Goal: Obtain resource: Download file/media

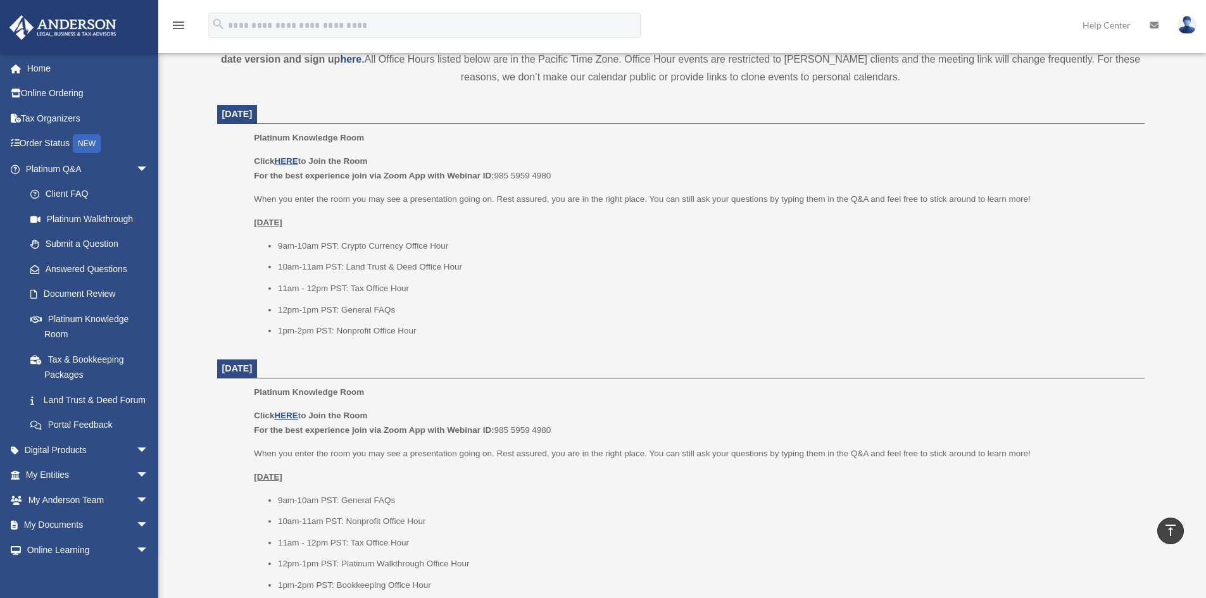
scroll to position [75, 0]
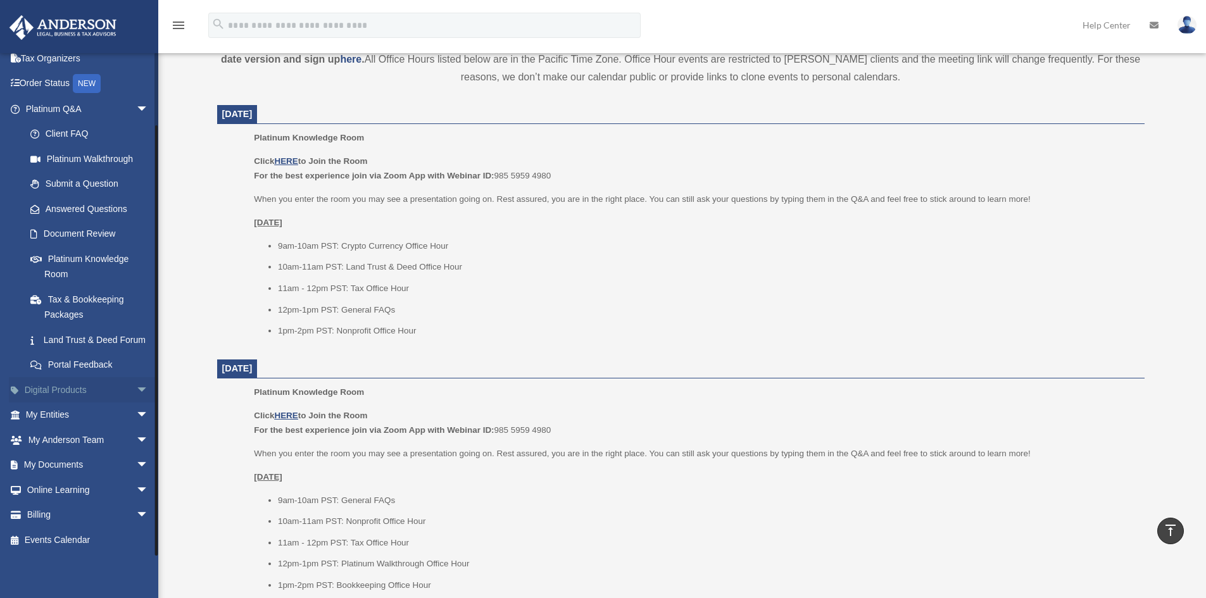
click at [121, 387] on link "Digital Products arrow_drop_down" at bounding box center [88, 389] width 159 height 25
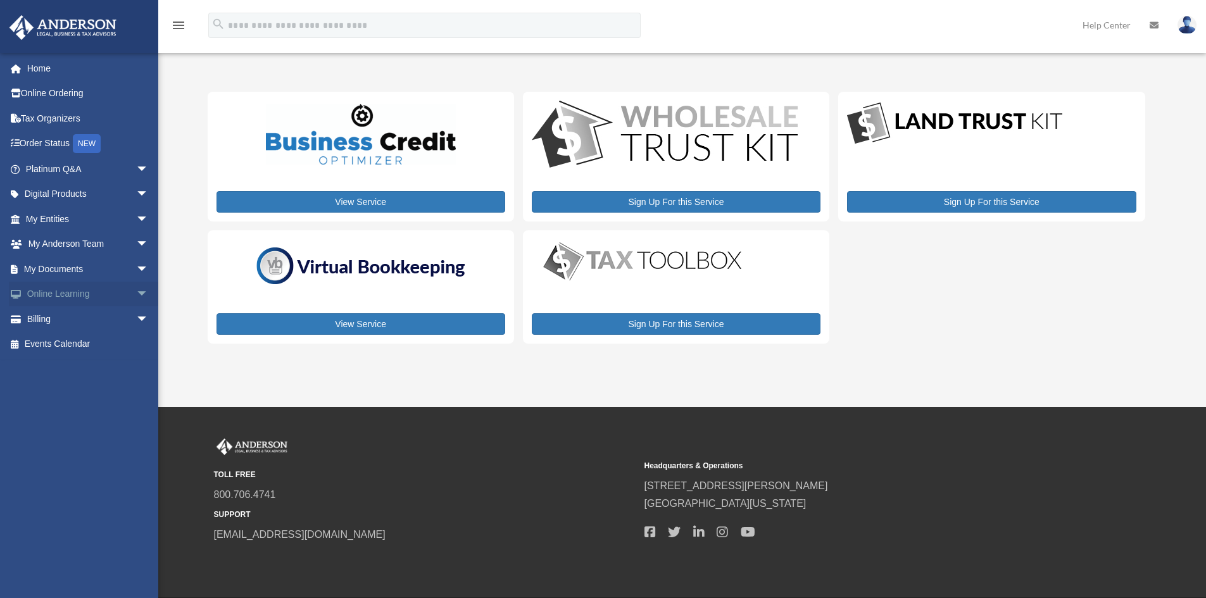
click at [61, 297] on link "Online Learning arrow_drop_down" at bounding box center [88, 294] width 159 height 25
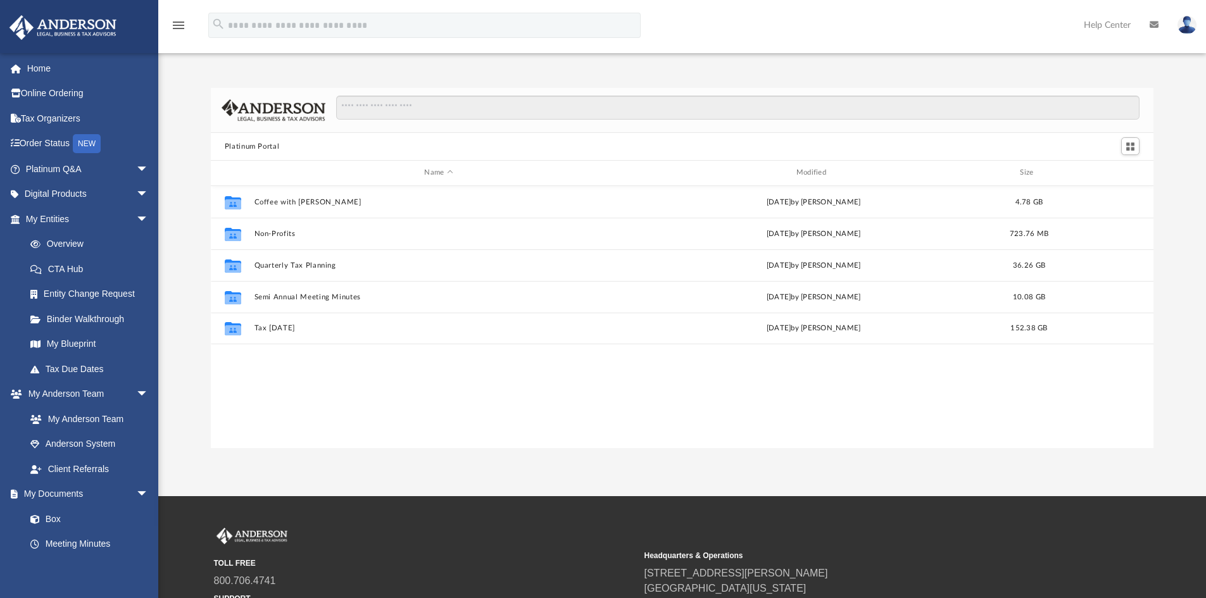
scroll to position [278, 933]
click at [78, 192] on link "Digital Products arrow_drop_down" at bounding box center [88, 194] width 159 height 25
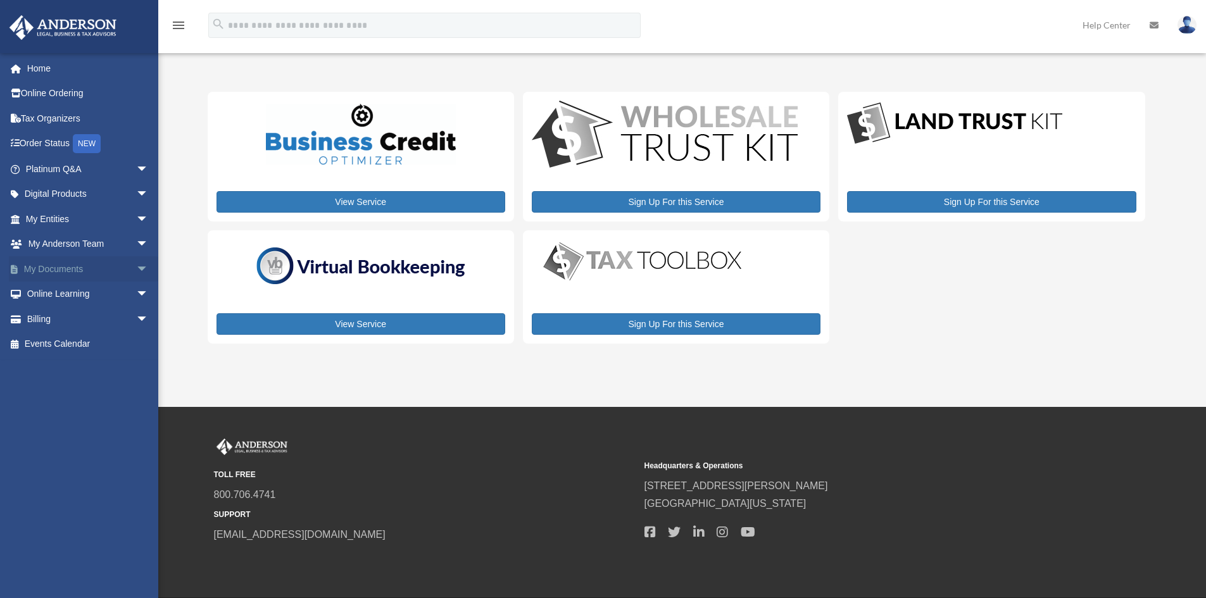
click at [76, 265] on link "My Documents arrow_drop_down" at bounding box center [88, 268] width 159 height 25
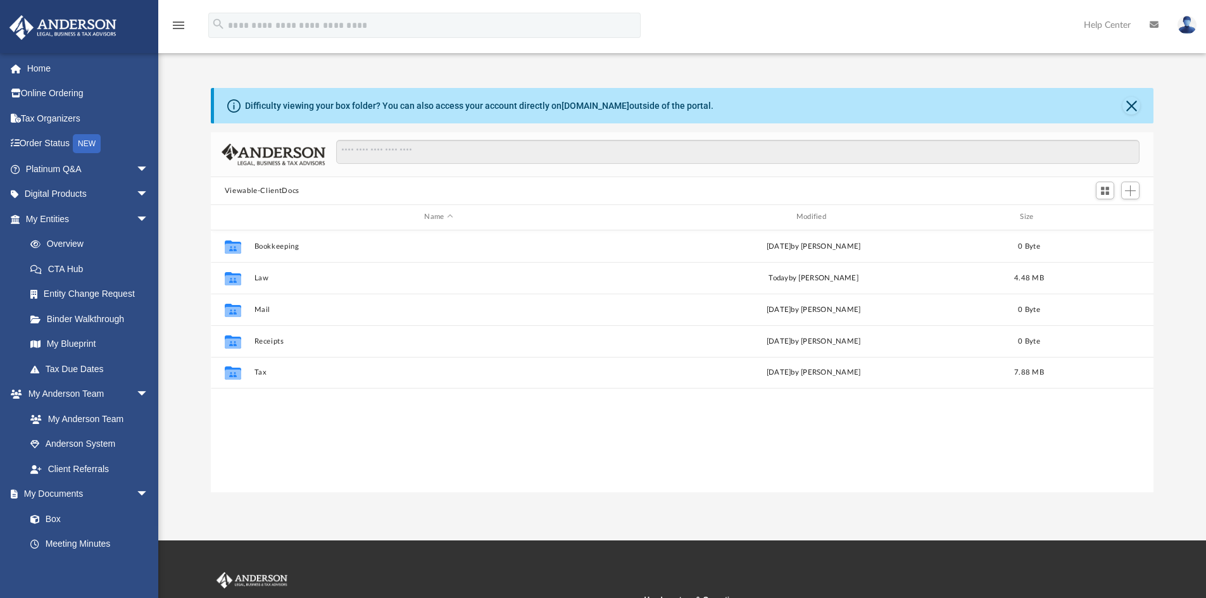
scroll to position [278, 933]
click at [74, 494] on link "My Documents arrow_drop_down" at bounding box center [88, 494] width 159 height 25
click at [66, 511] on link "Box" at bounding box center [93, 518] width 150 height 25
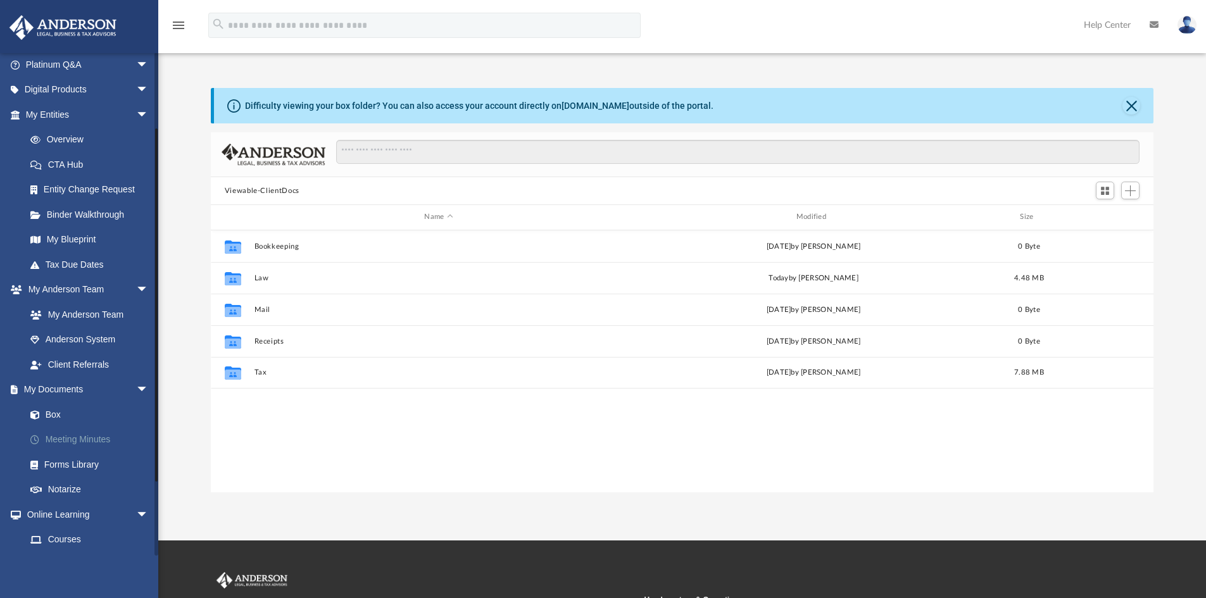
scroll to position [103, 0]
click at [87, 463] on link "Forms Library" at bounding box center [93, 465] width 150 height 25
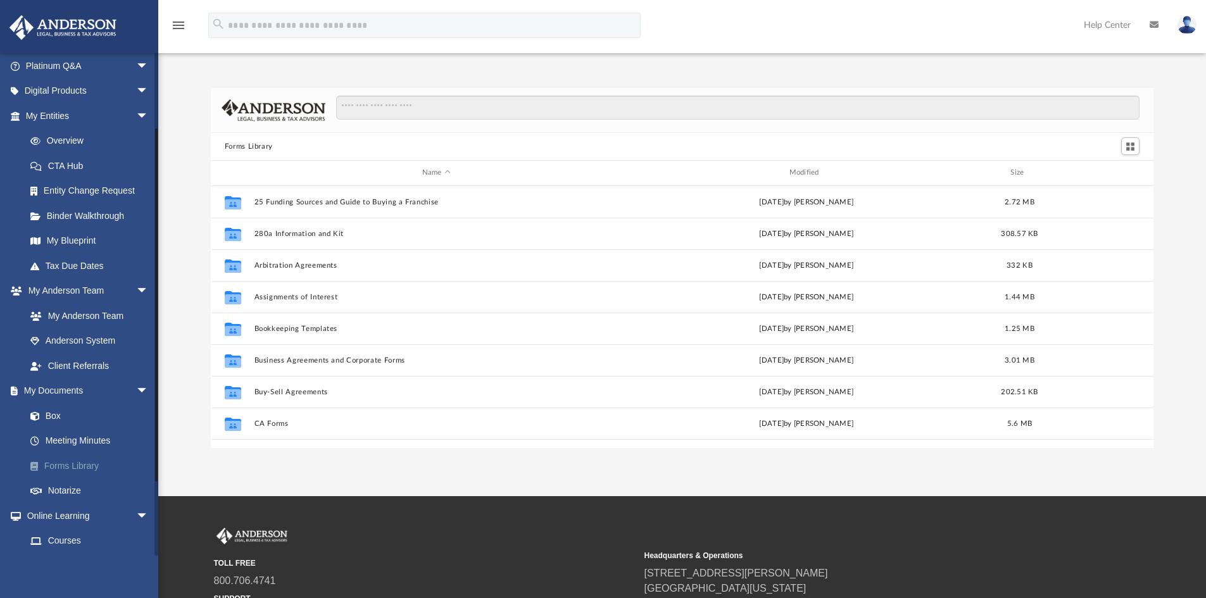
scroll to position [278, 933]
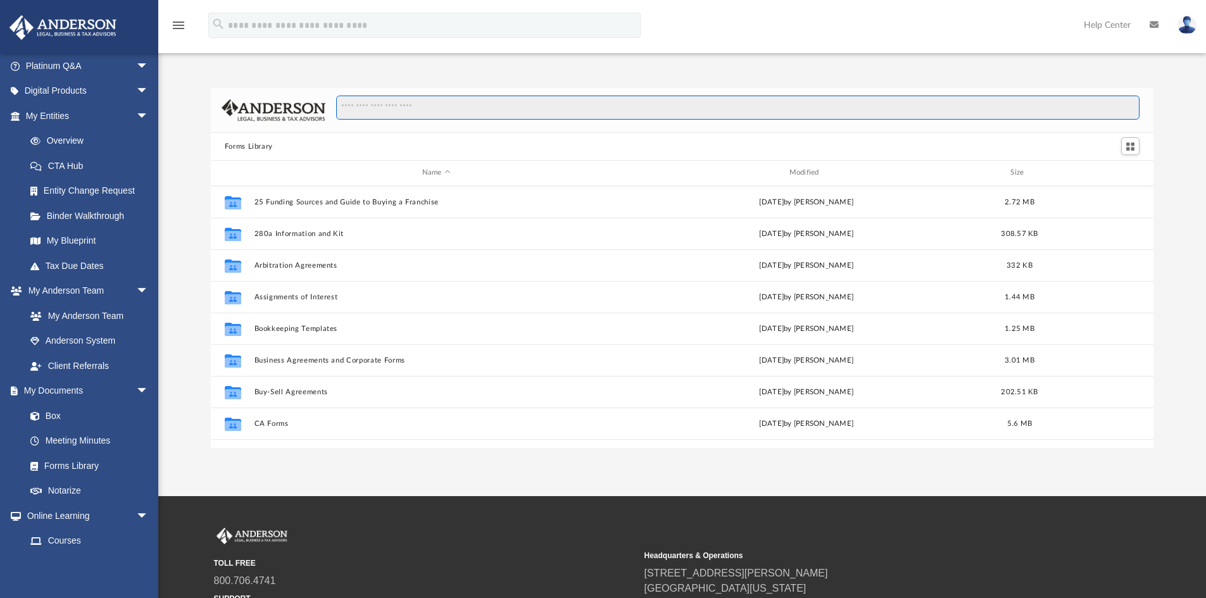
click at [386, 109] on input "Search files and folders" at bounding box center [737, 108] width 803 height 24
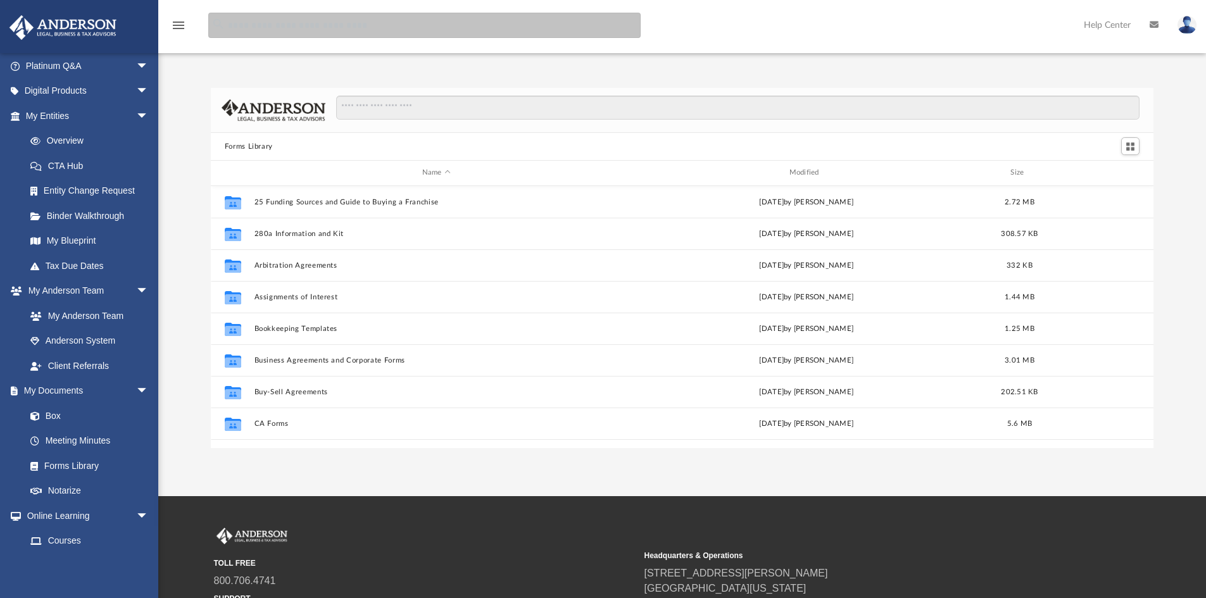
click at [276, 27] on input "search" at bounding box center [424, 25] width 432 height 25
type input "**********"
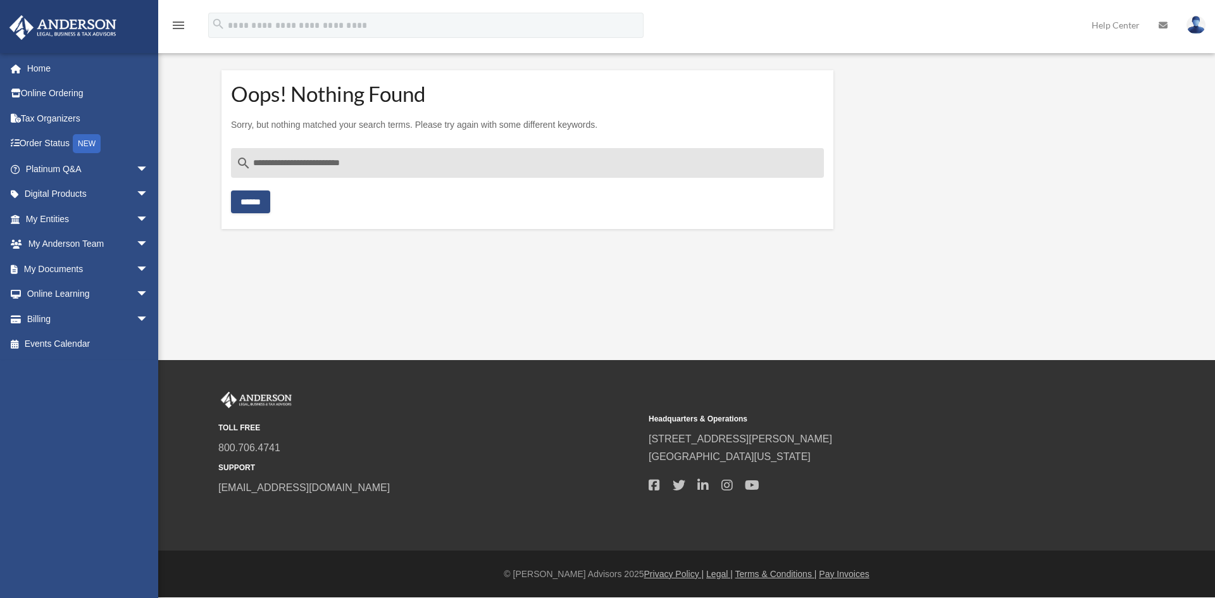
click at [392, 164] on input "**********" at bounding box center [527, 163] width 593 height 30
type input "**********"
click at [268, 203] on input "******" at bounding box center [250, 202] width 39 height 23
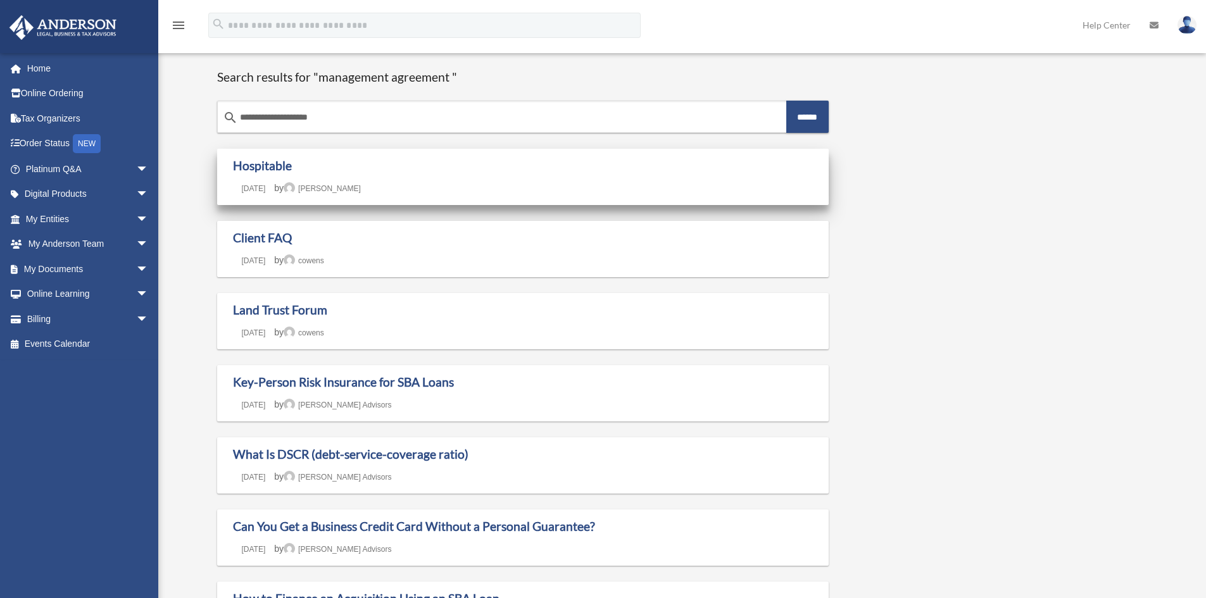
click at [340, 158] on div "Hospitable Last updated July 10, 2025 July 10, 2025 by Navneet Kumar" at bounding box center [523, 177] width 612 height 56
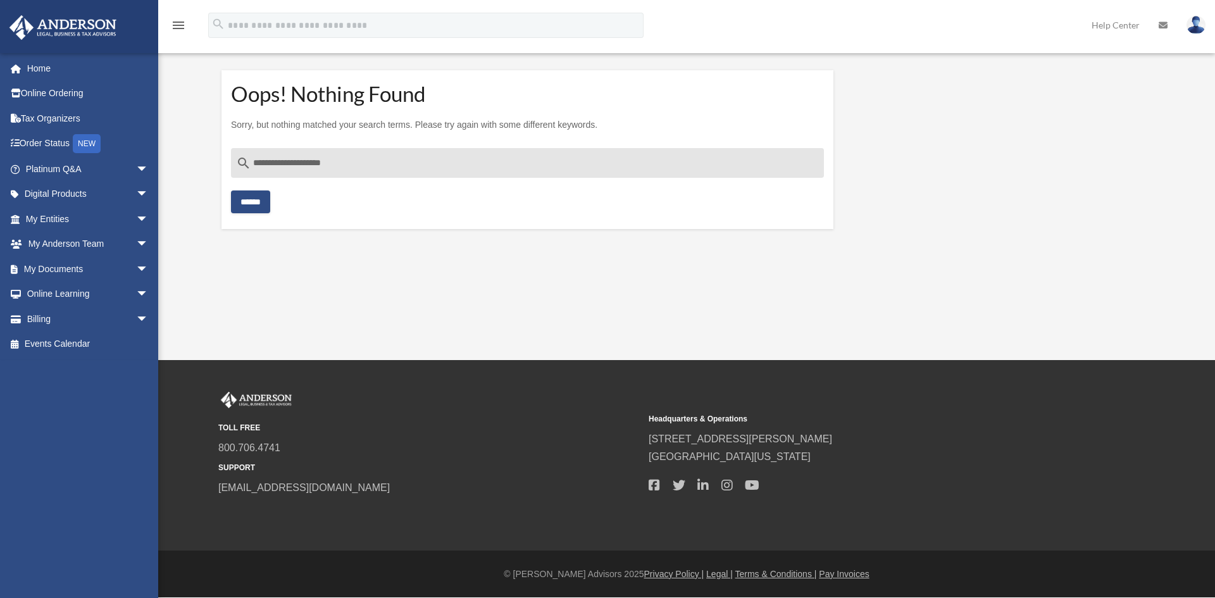
click at [360, 167] on input "**********" at bounding box center [527, 163] width 593 height 30
type input "**********"
click at [231, 191] on input "******" at bounding box center [250, 202] width 39 height 23
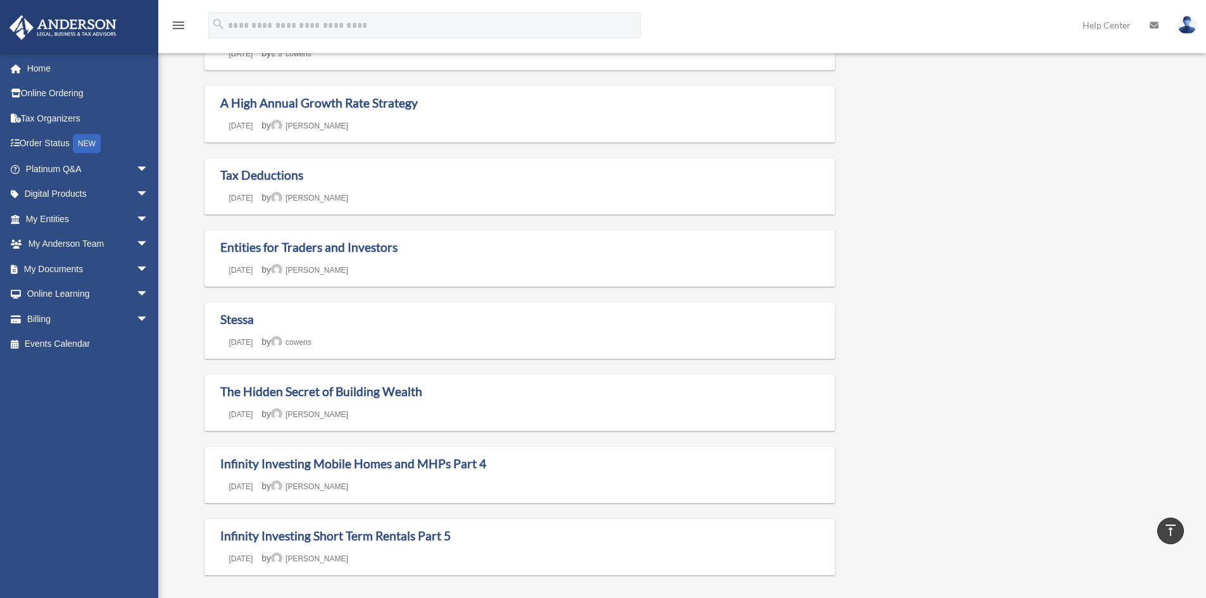
scroll to position [659, 0]
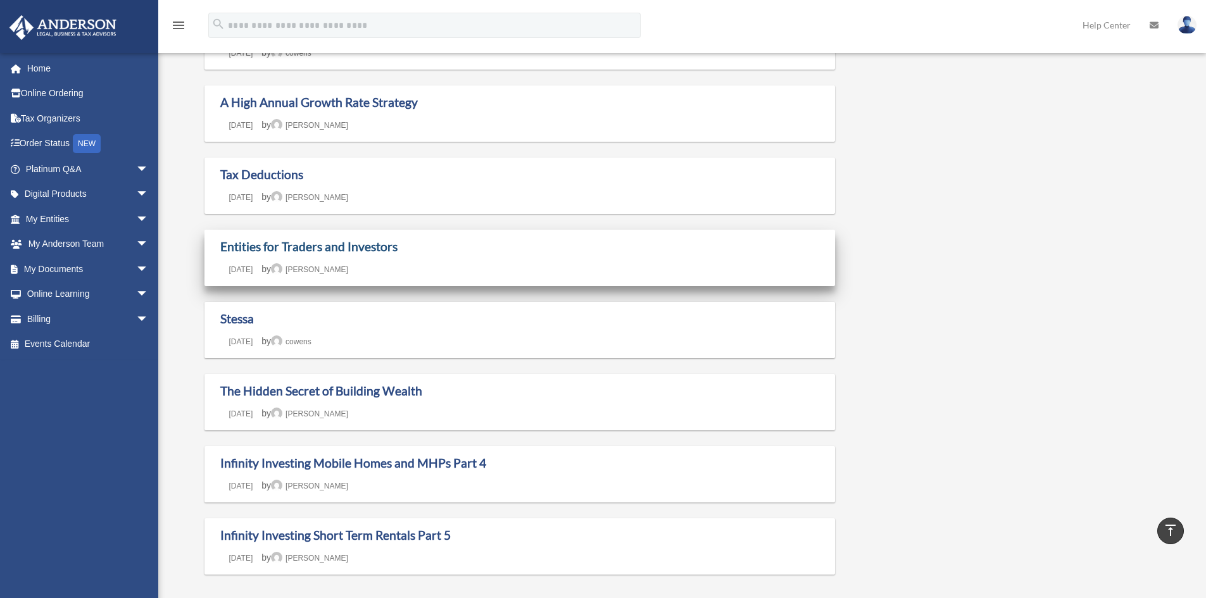
click at [318, 245] on link "Entities for Traders and Investors" at bounding box center [308, 246] width 177 height 15
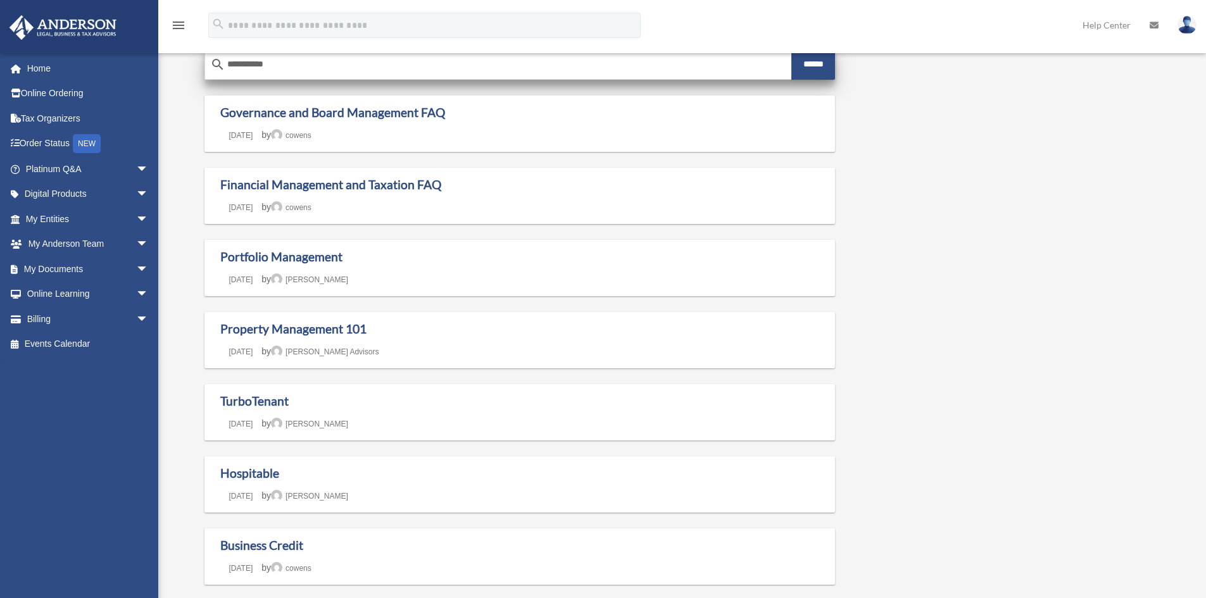
click at [291, 61] on input "**********" at bounding box center [498, 64] width 587 height 30
type input "*"
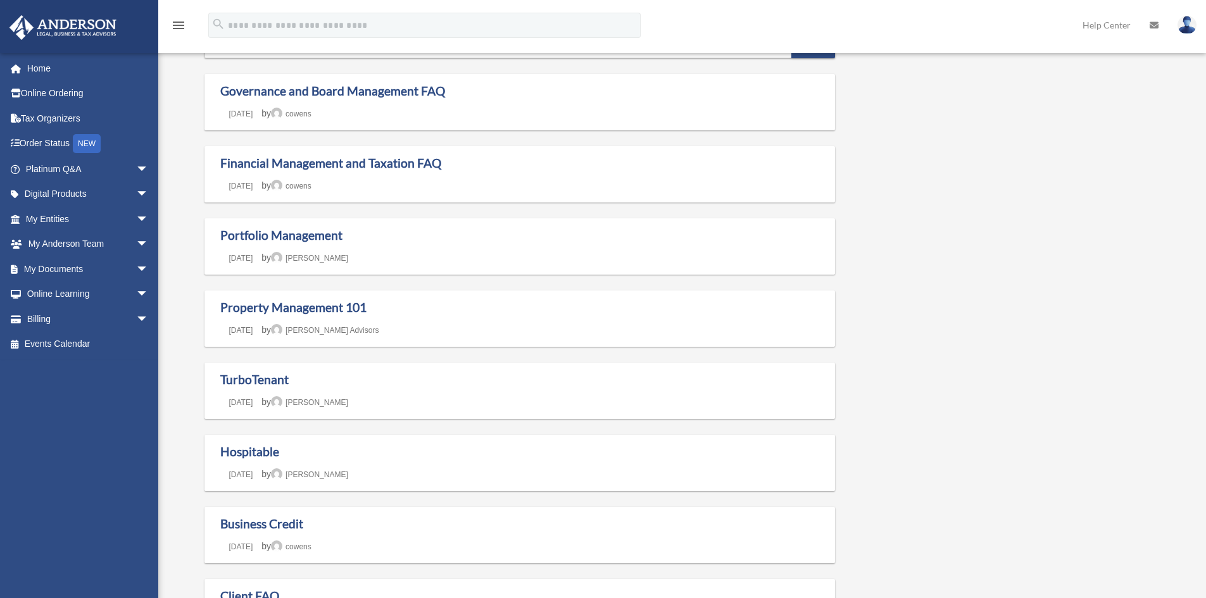
scroll to position [23, 0]
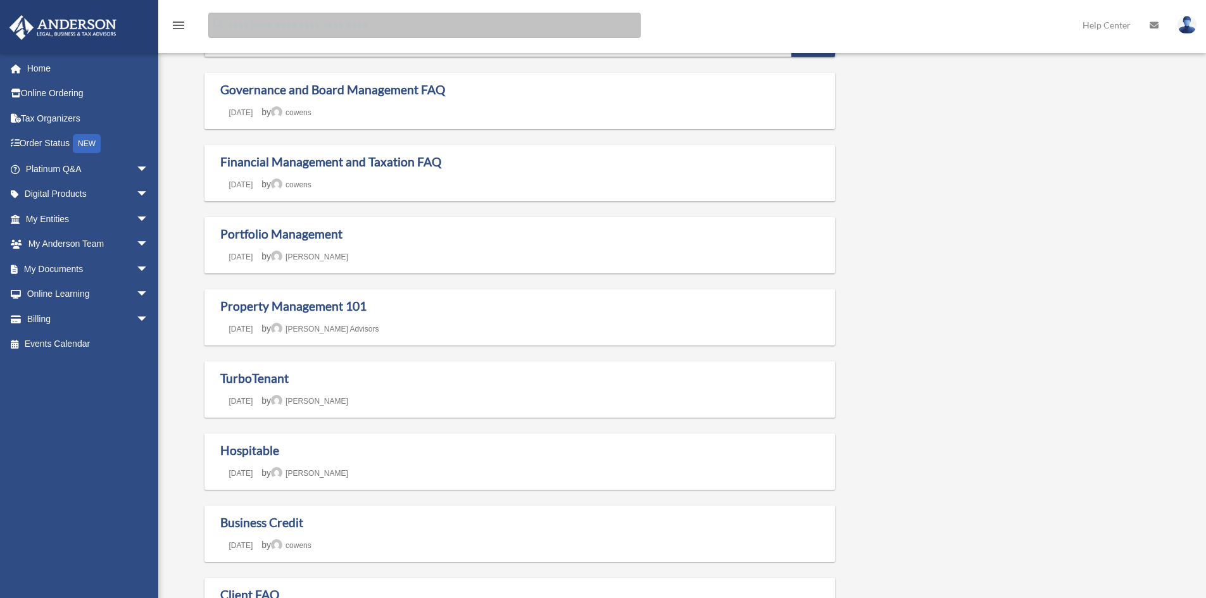
click at [317, 23] on input "Search for:" at bounding box center [424, 25] width 432 height 25
type input "**********"
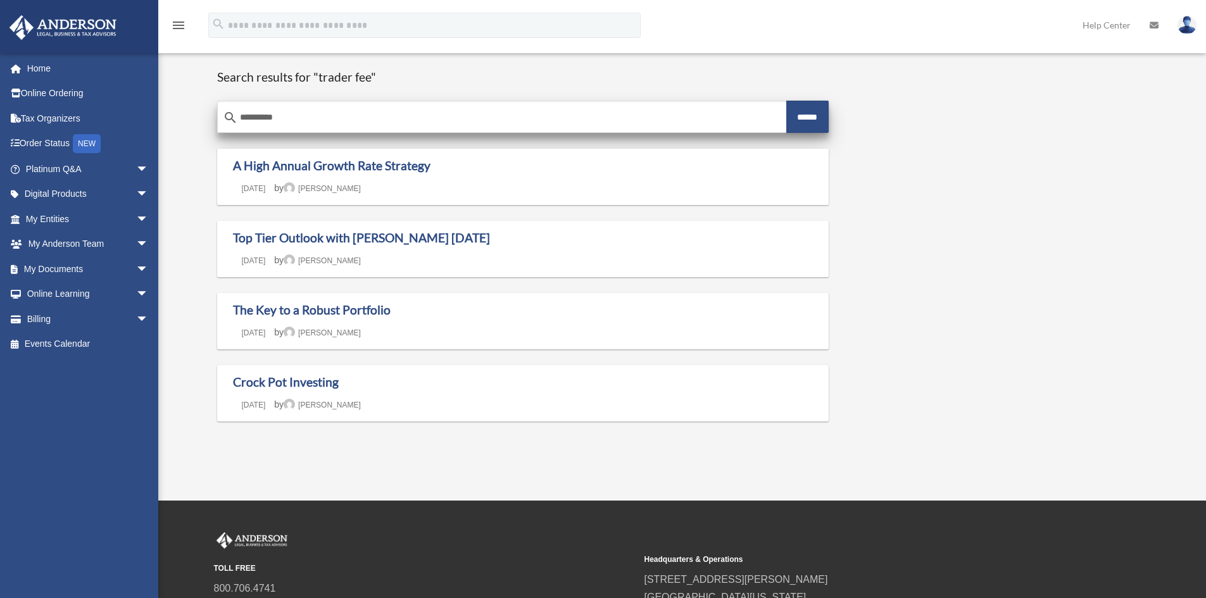
drag, startPoint x: 319, startPoint y: 109, endPoint x: 291, endPoint y: 117, distance: 28.9
click at [291, 117] on input "**********" at bounding box center [502, 118] width 568 height 30
type input "*"
click at [794, 115] on input "******" at bounding box center [807, 117] width 43 height 32
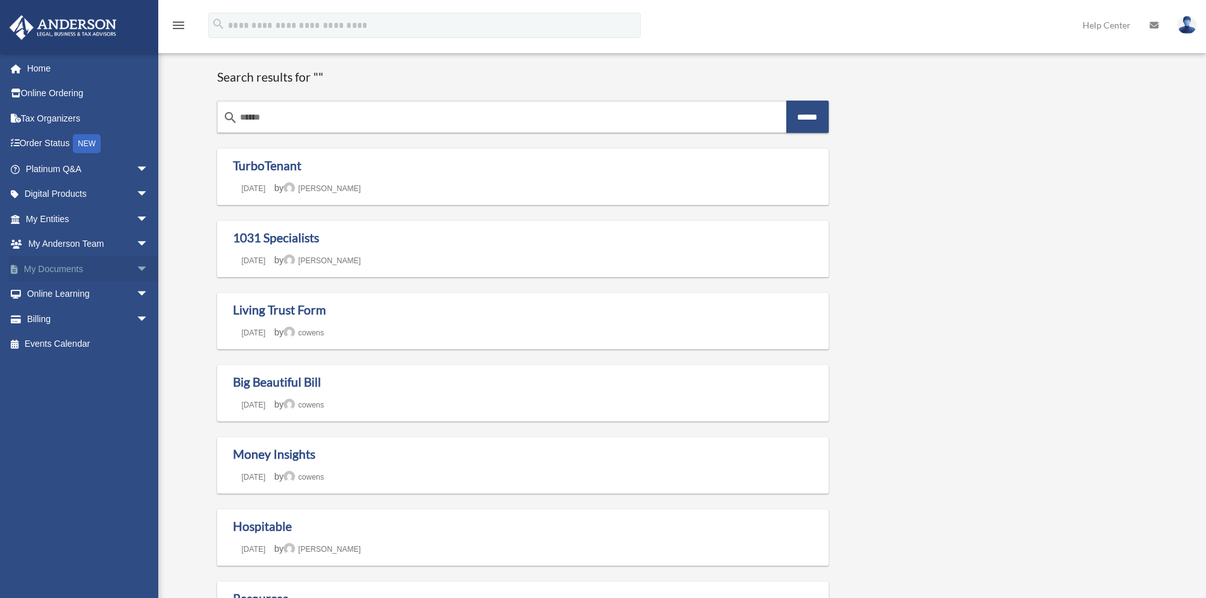
click at [71, 268] on link "My Documents arrow_drop_down" at bounding box center [88, 268] width 159 height 25
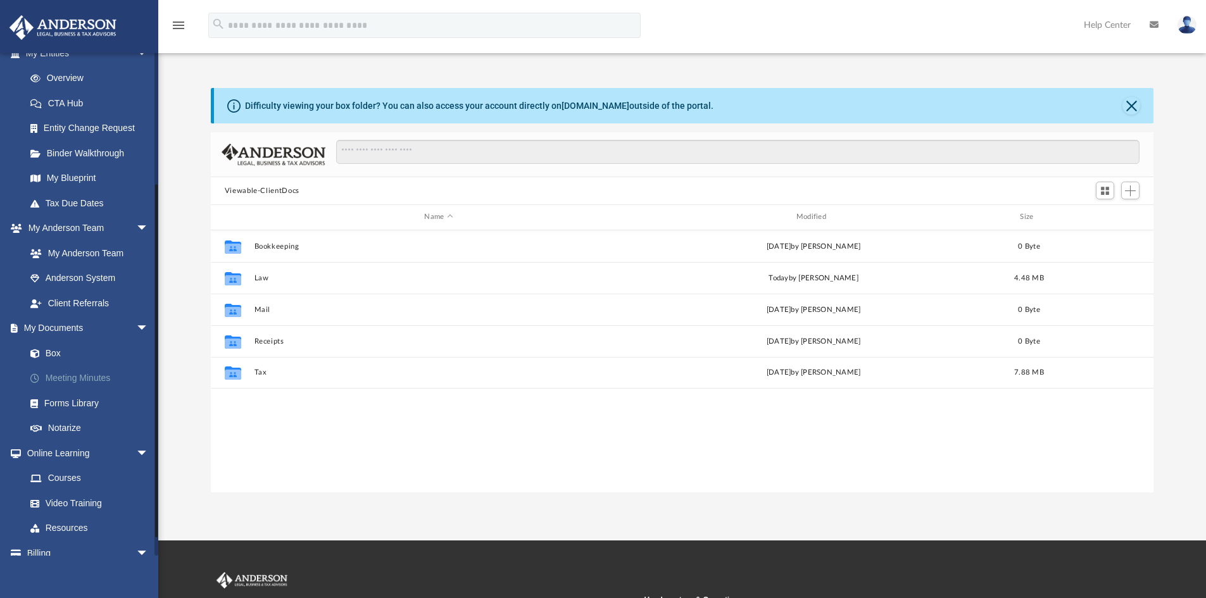
scroll to position [180, 0]
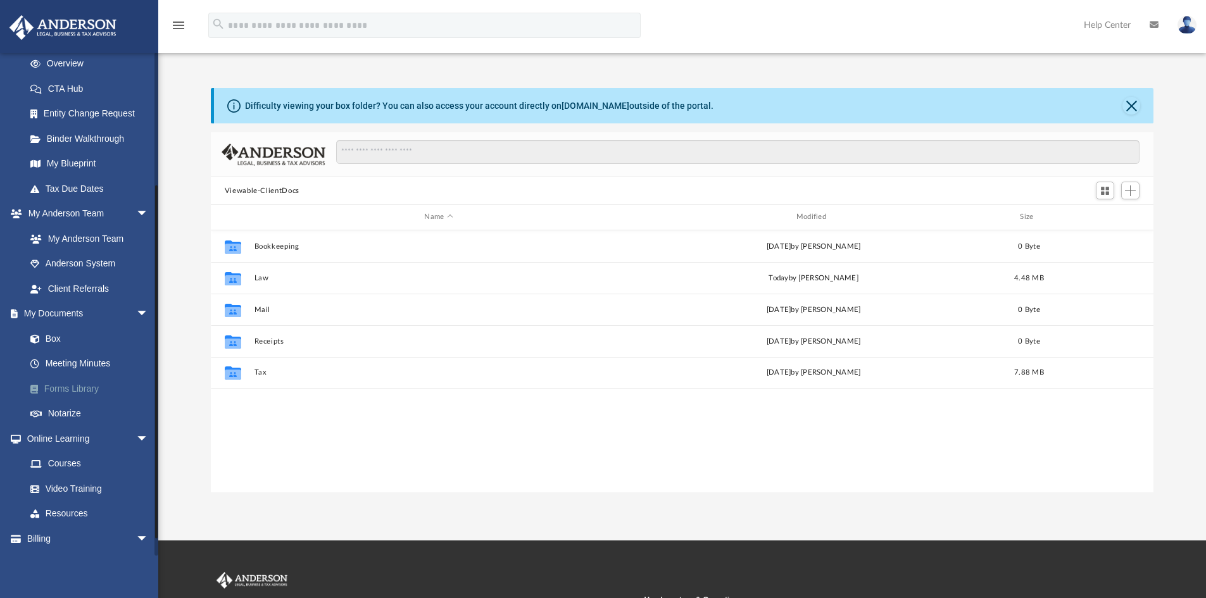
click at [92, 391] on link "Forms Library" at bounding box center [93, 388] width 150 height 25
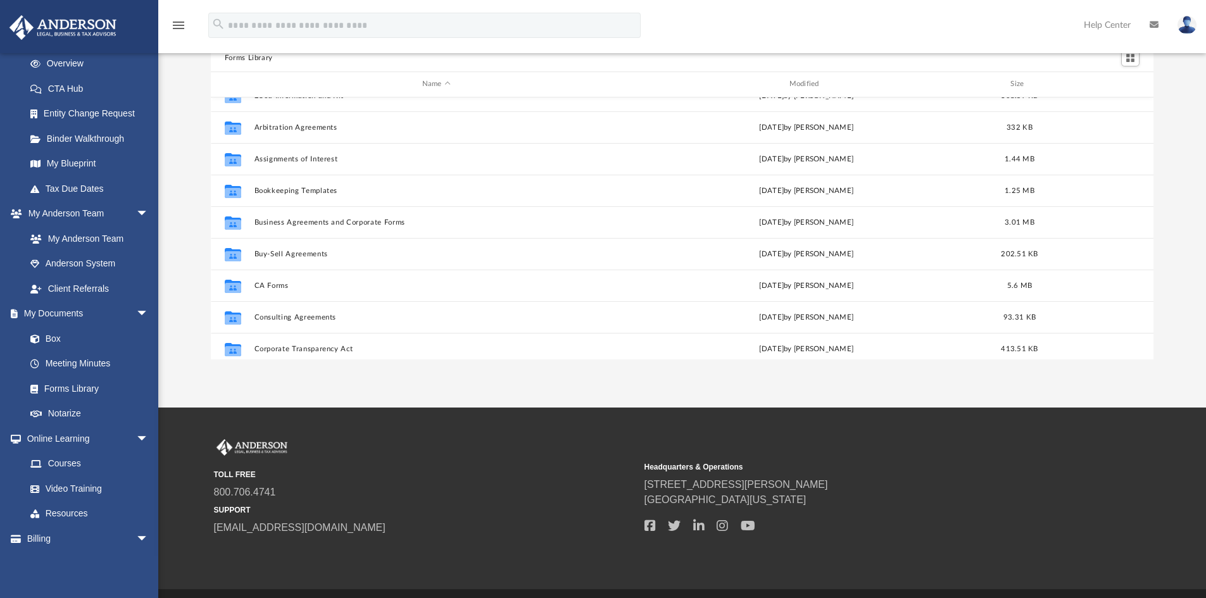
scroll to position [49, 0]
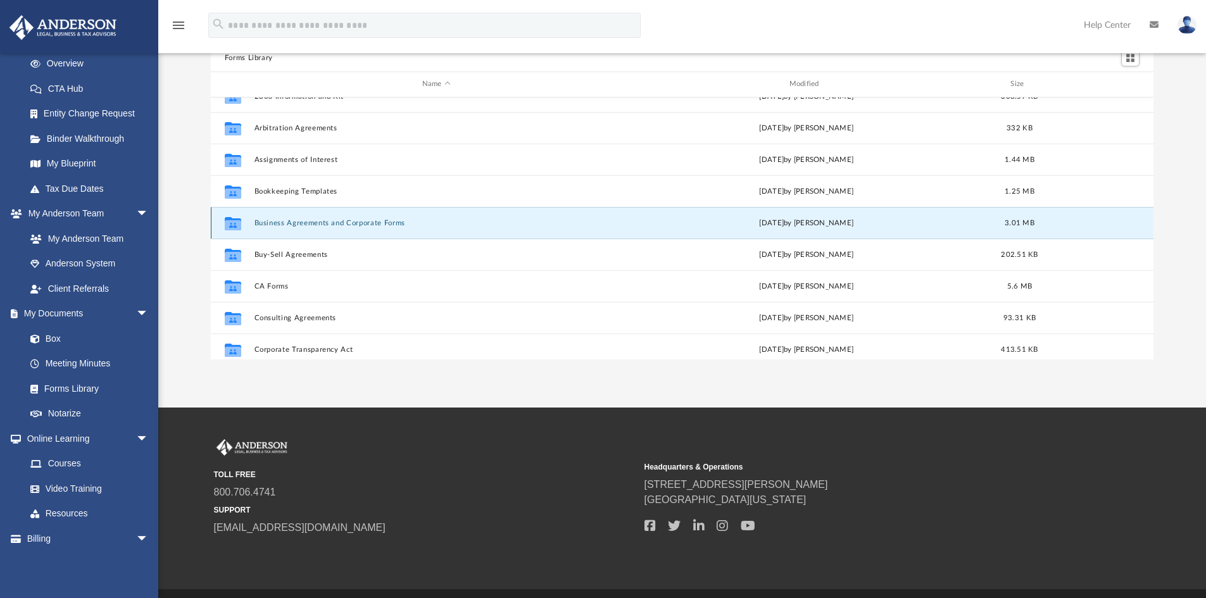
click at [322, 225] on button "Business Agreements and Corporate Forms" at bounding box center [436, 223] width 365 height 8
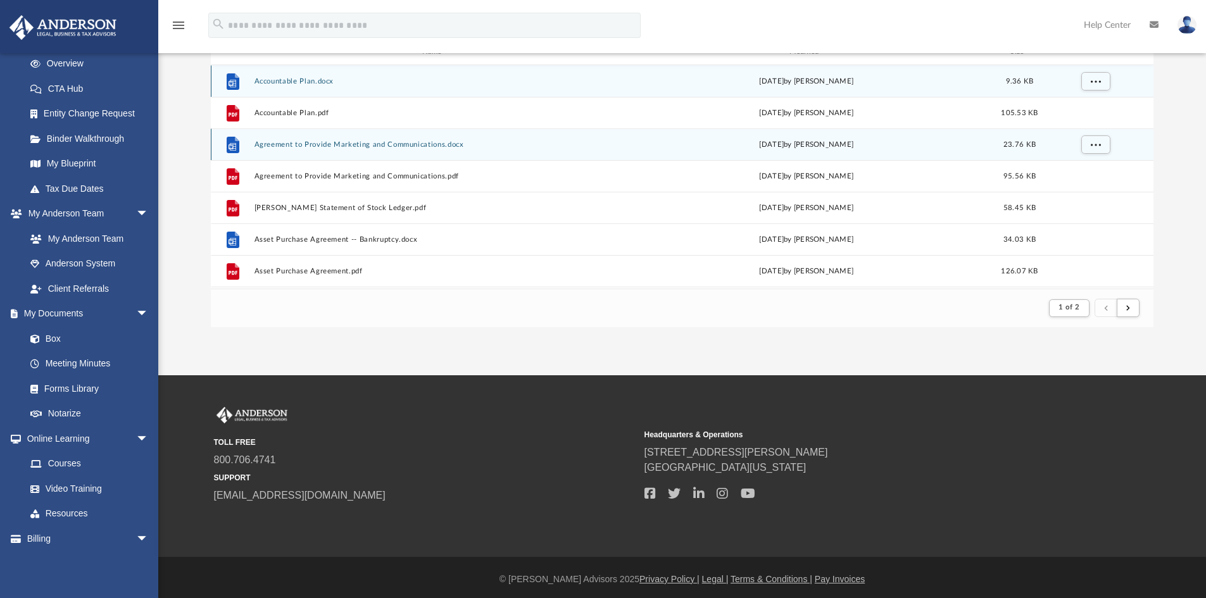
scroll to position [122, 0]
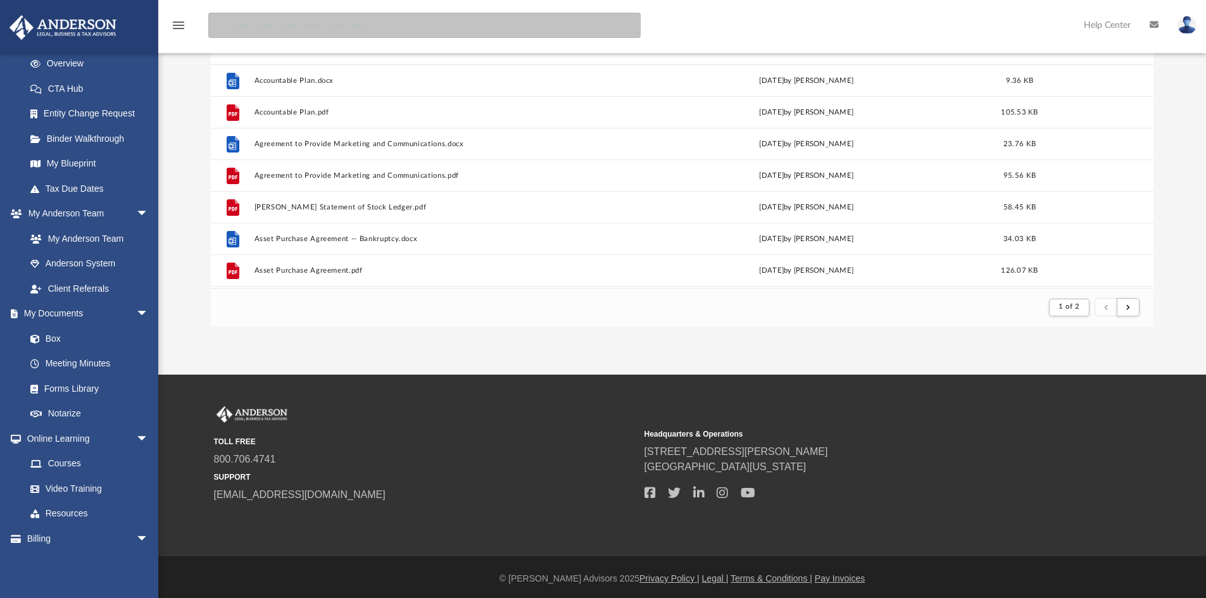
click at [272, 27] on input "search" at bounding box center [424, 25] width 432 height 25
type input "**********"
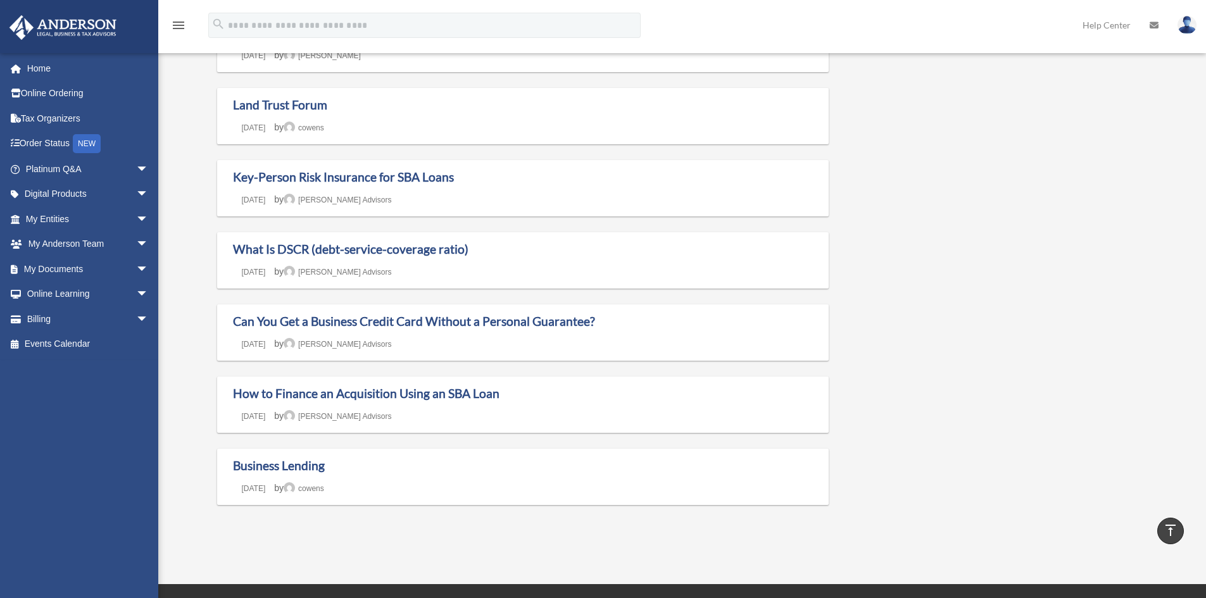
scroll to position [206, 0]
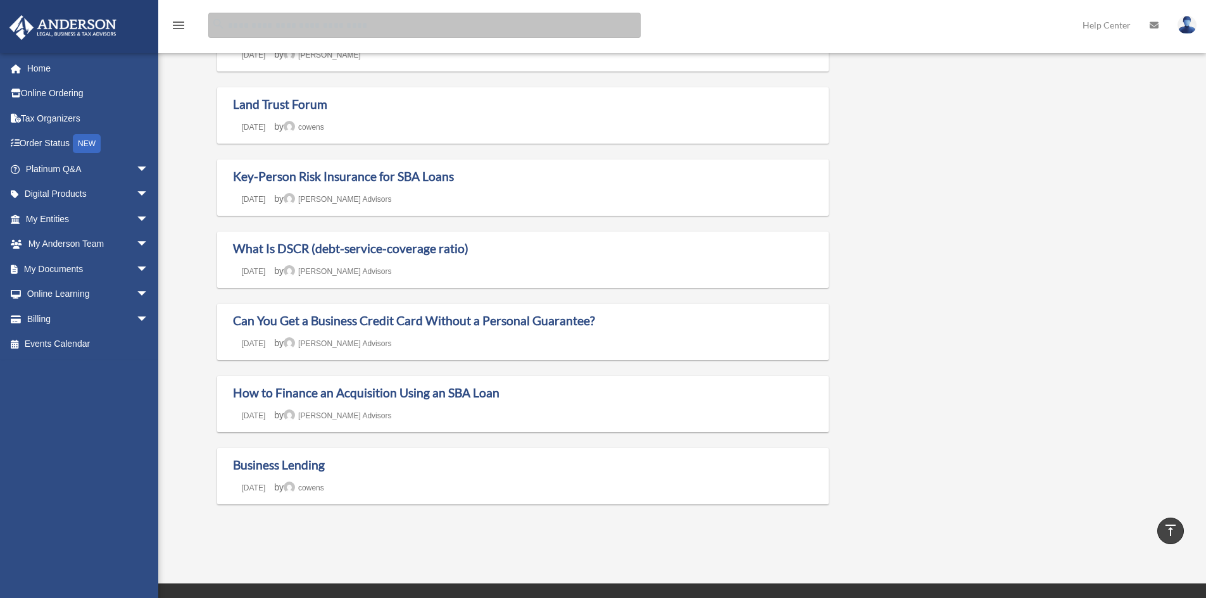
click at [250, 29] on input "Search for:" at bounding box center [424, 25] width 432 height 25
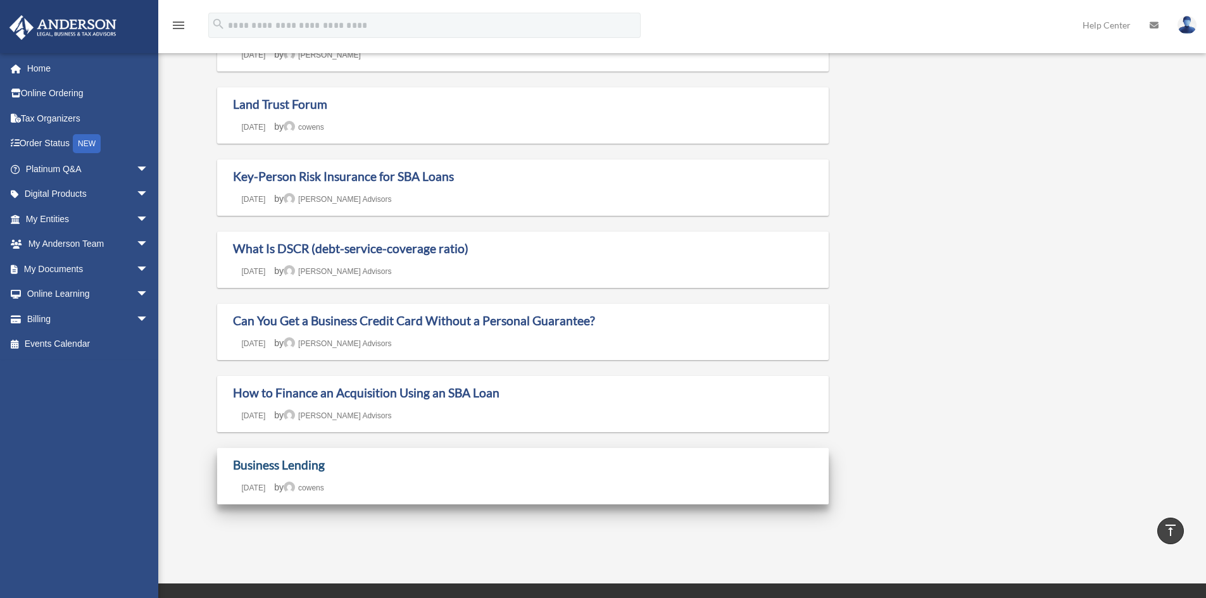
click at [299, 467] on link "Business Lending" at bounding box center [279, 465] width 92 height 15
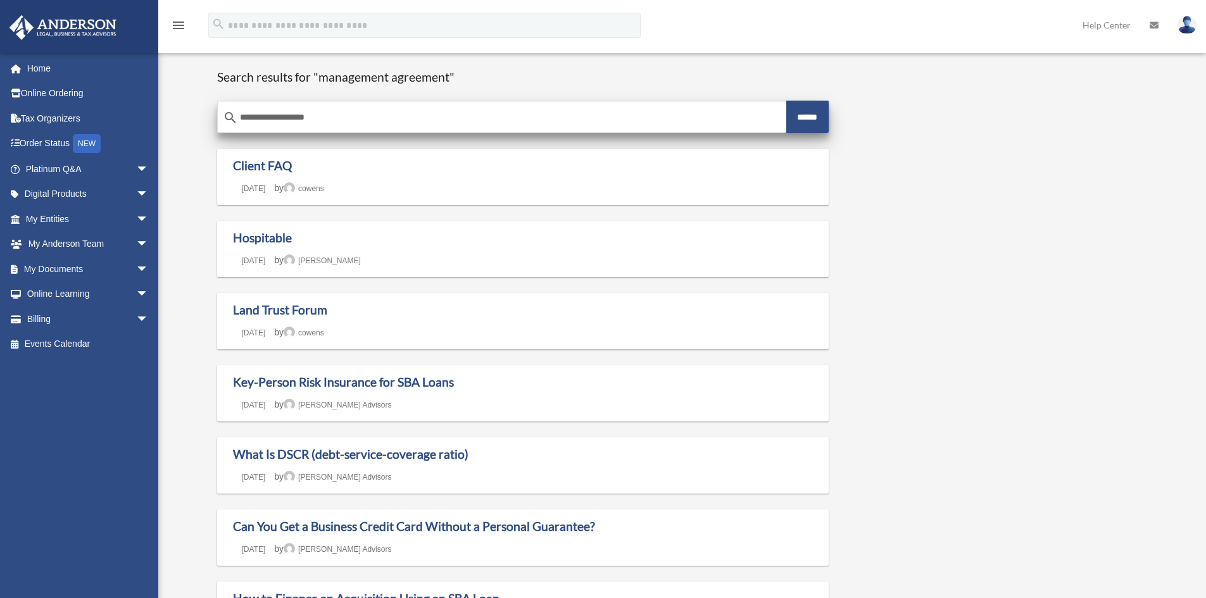
click at [342, 119] on input "**********" at bounding box center [502, 118] width 568 height 30
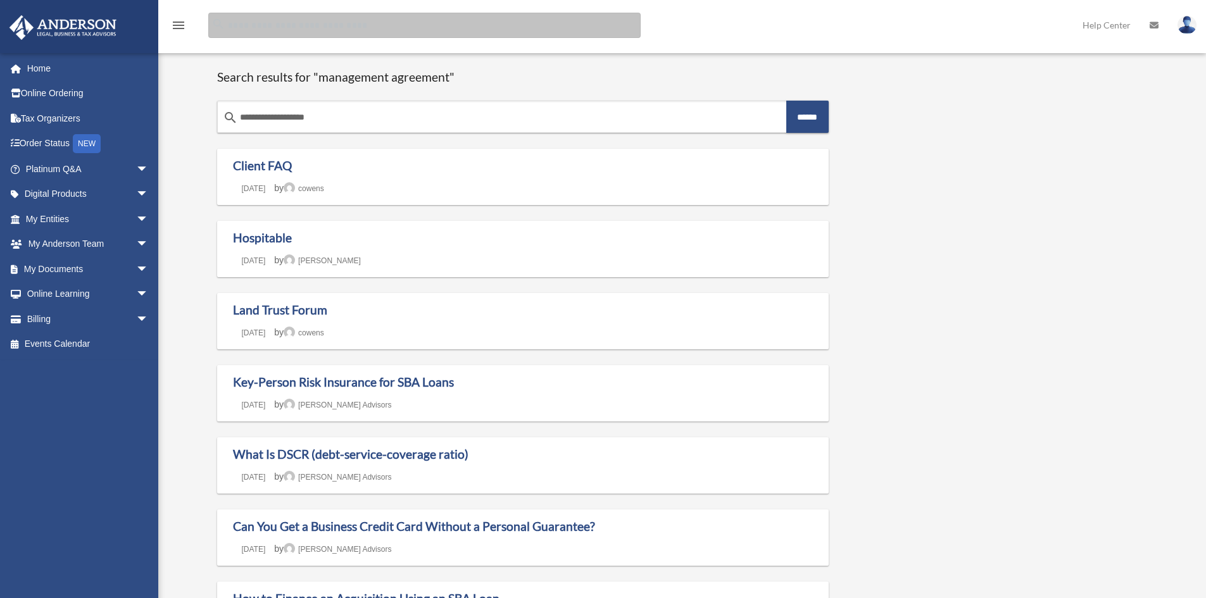
click at [301, 25] on input "Search for:" at bounding box center [424, 25] width 432 height 25
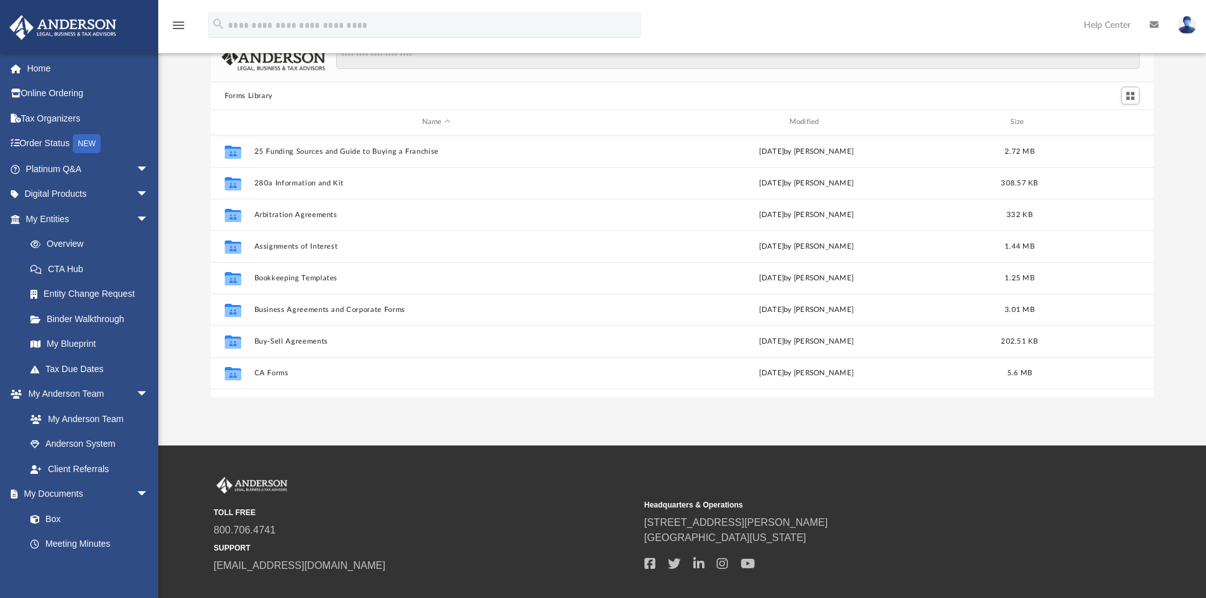
scroll to position [278, 933]
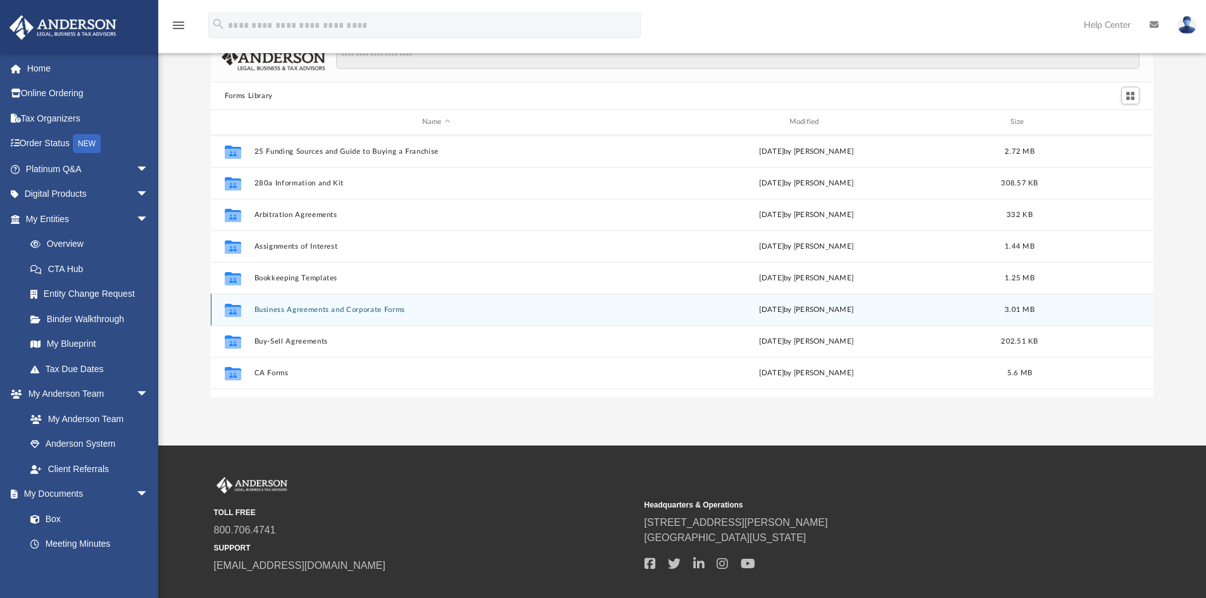
click at [301, 306] on button "Business Agreements and Corporate Forms" at bounding box center [436, 310] width 365 height 8
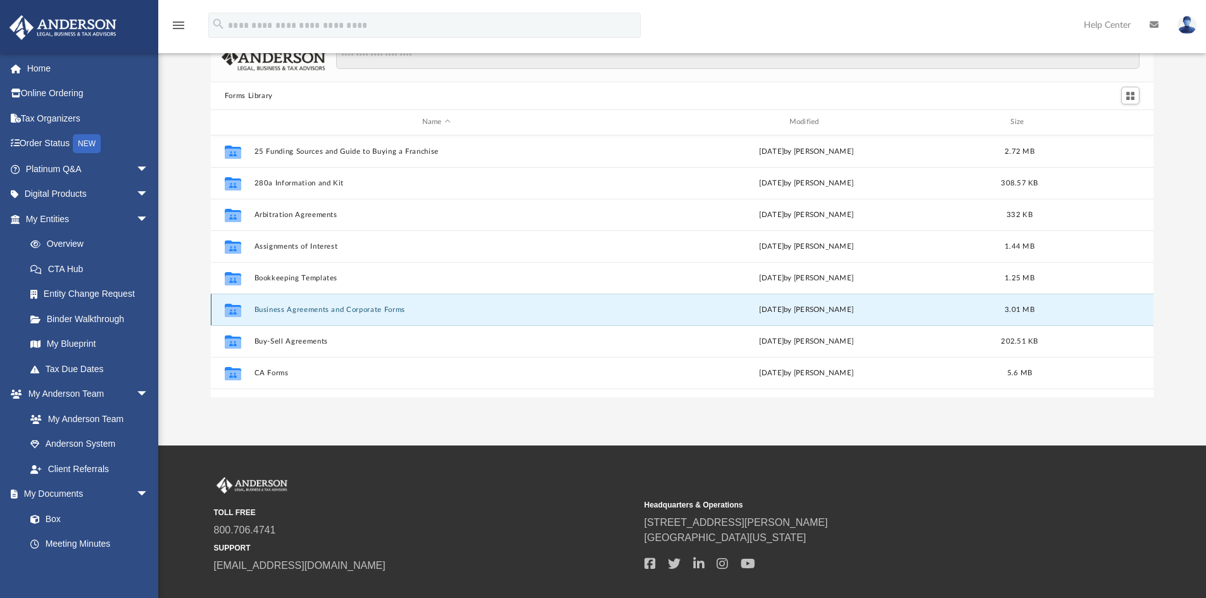
click at [301, 306] on button "Business Agreements and Corporate Forms" at bounding box center [436, 310] width 365 height 8
click at [287, 308] on button "Business Agreements and Corporate Forms" at bounding box center [436, 310] width 365 height 8
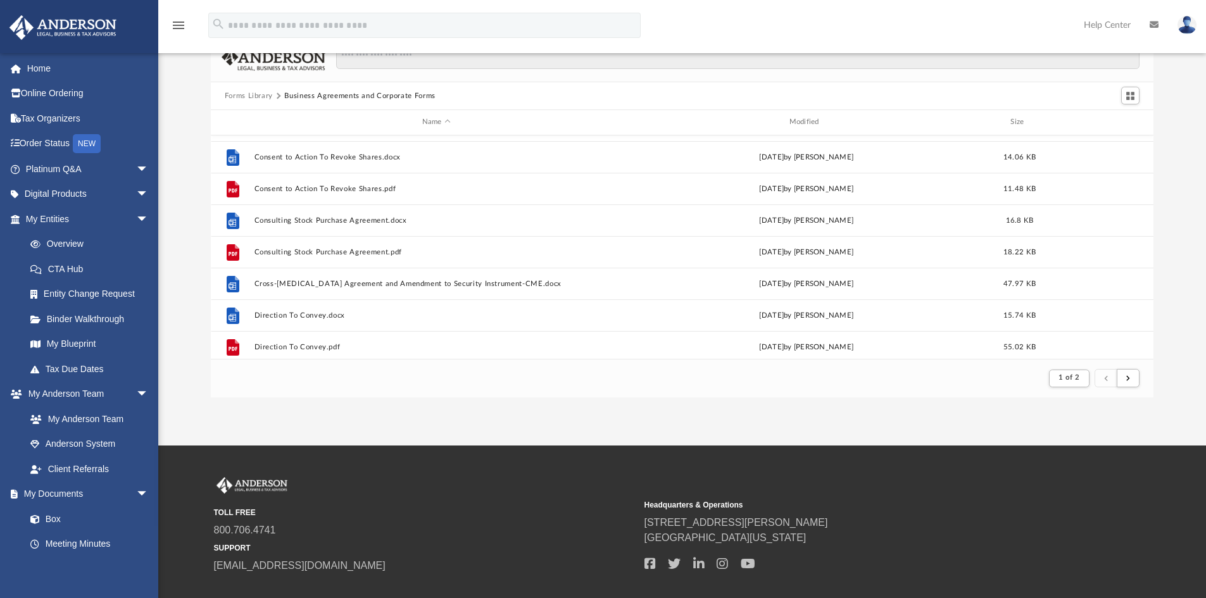
scroll to position [533, 0]
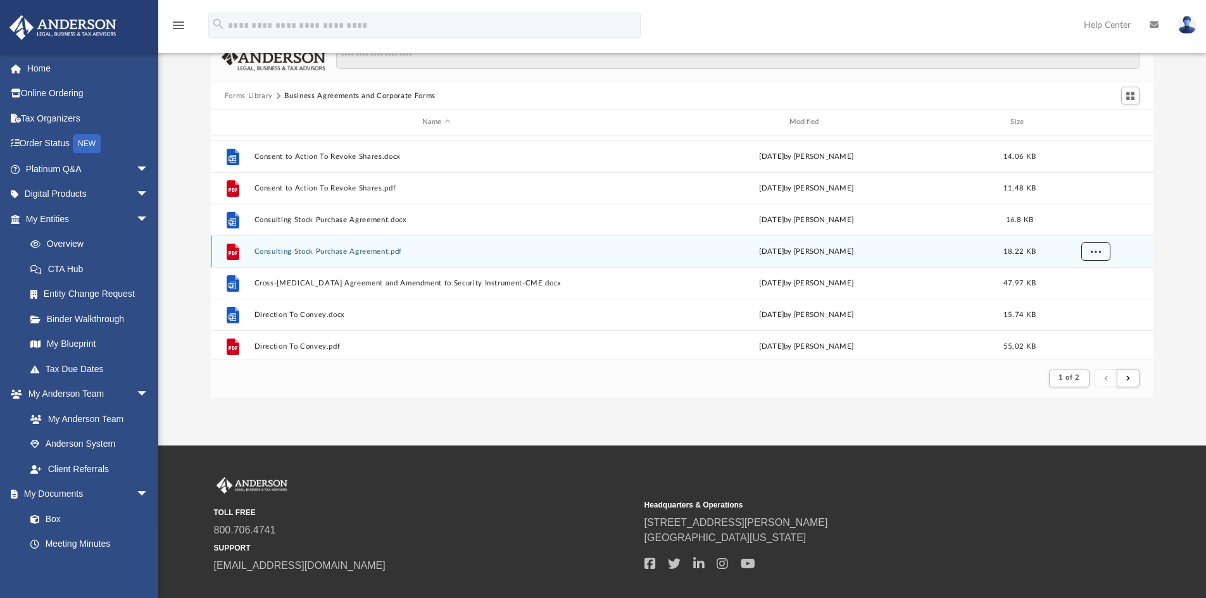
click at [1095, 251] on span "More options" at bounding box center [1095, 250] width 10 height 7
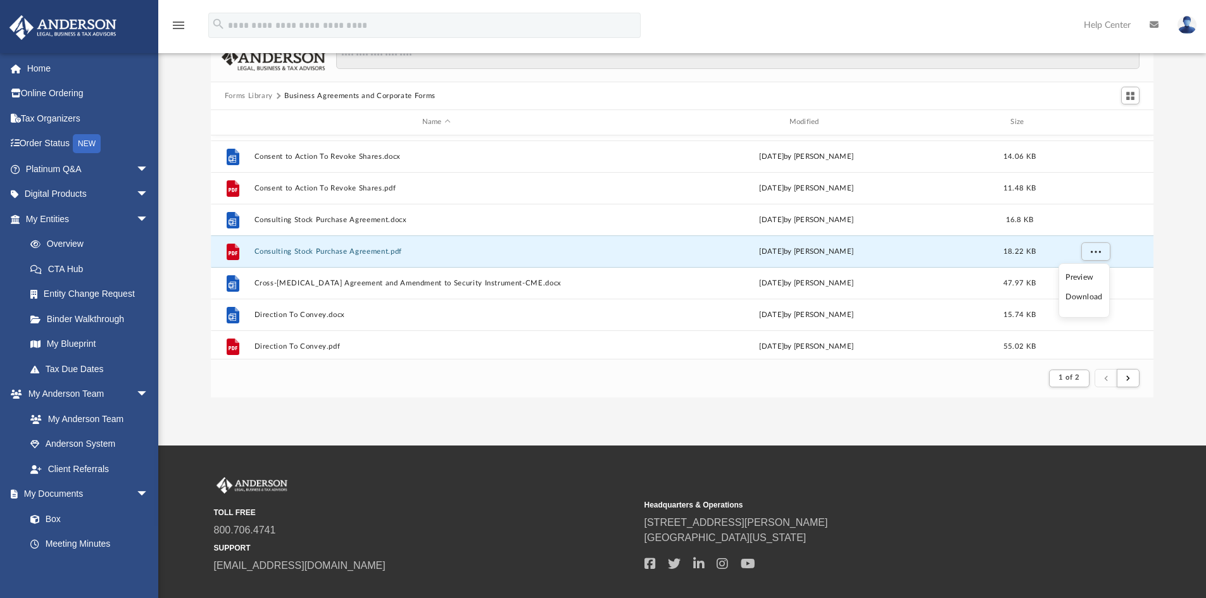
click at [1082, 303] on li "Download" at bounding box center [1083, 297] width 37 height 13
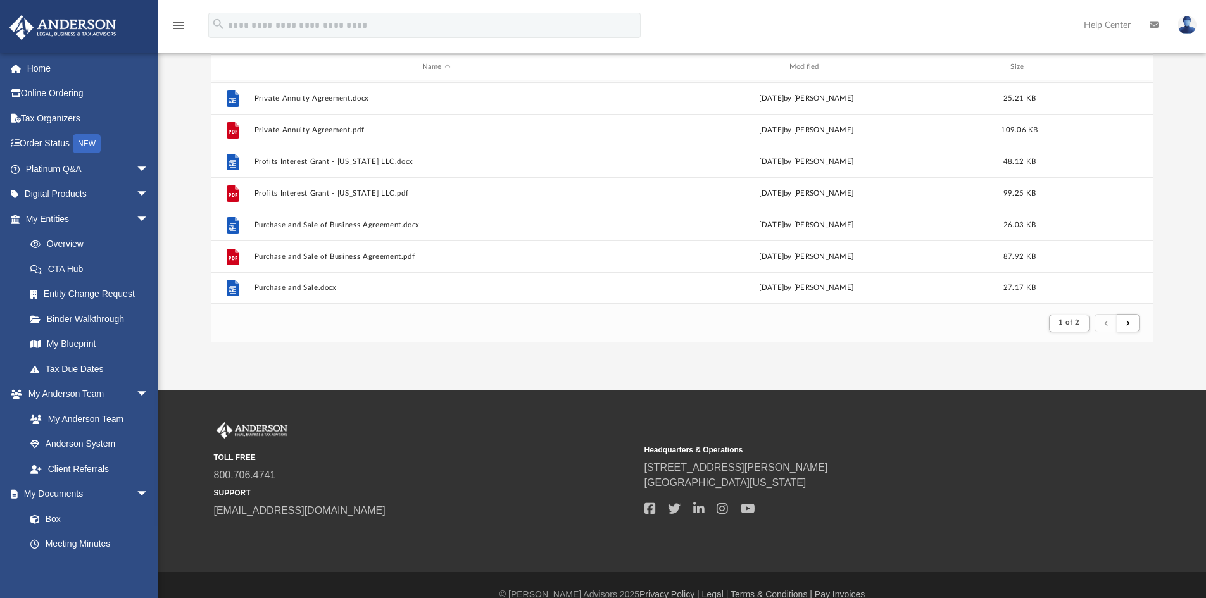
scroll to position [106, 0]
click at [1127, 320] on span "submit" at bounding box center [1128, 322] width 4 height 7
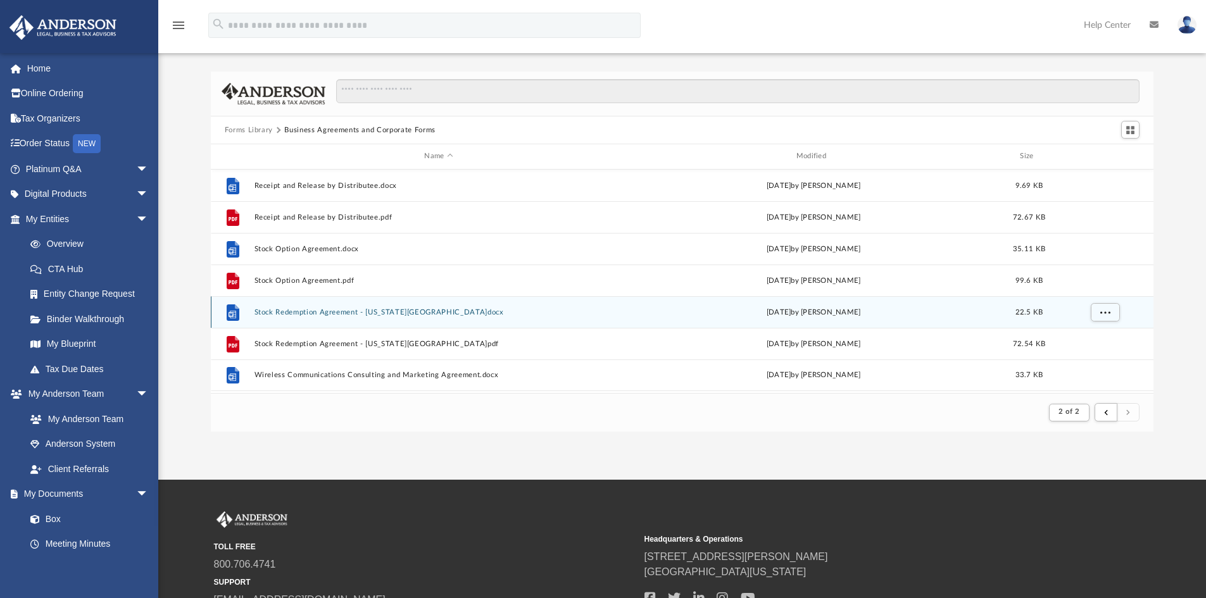
scroll to position [0, 0]
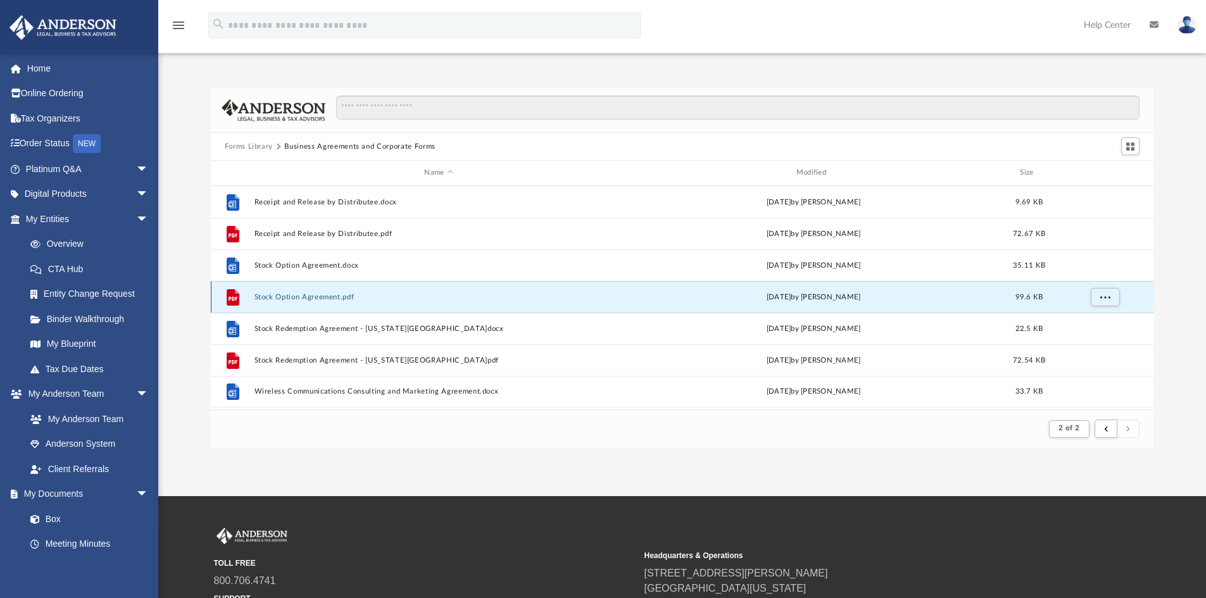
click at [336, 295] on button "Stock Option Agreement.pdf" at bounding box center [438, 297] width 369 height 8
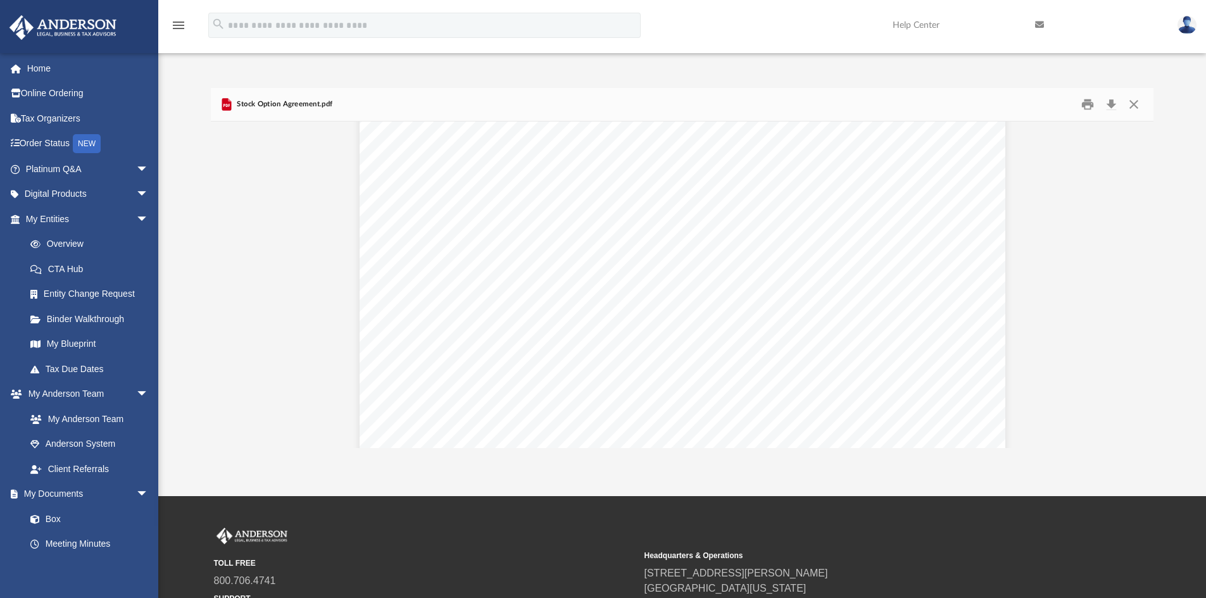
scroll to position [166, 0]
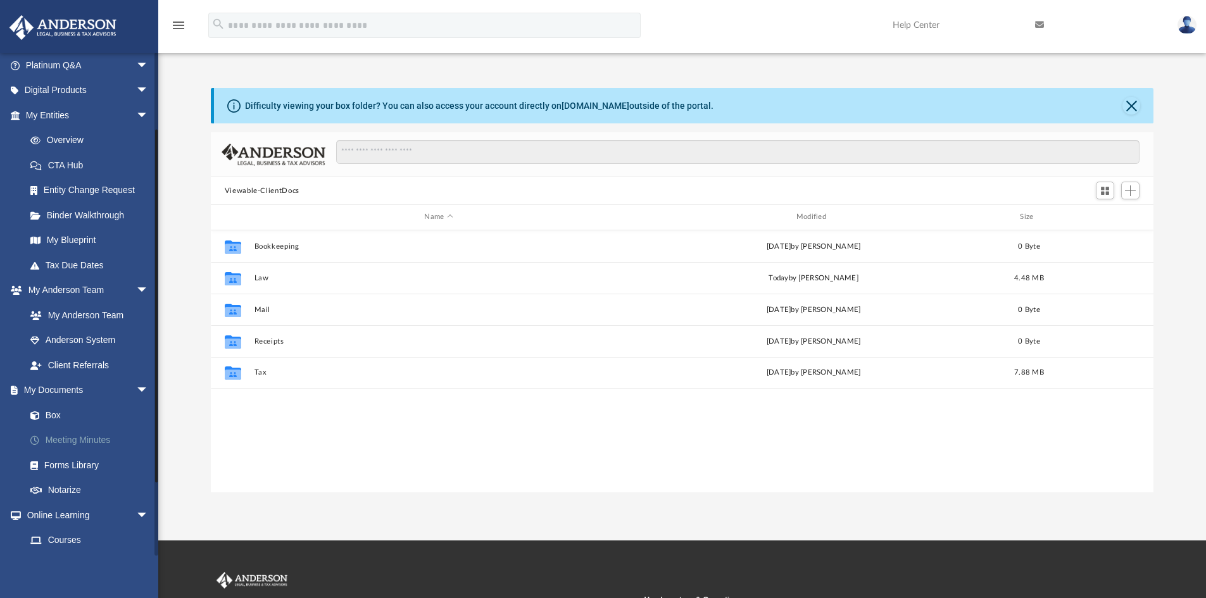
scroll to position [104, 0]
click at [99, 465] on link "Forms Library" at bounding box center [93, 464] width 150 height 25
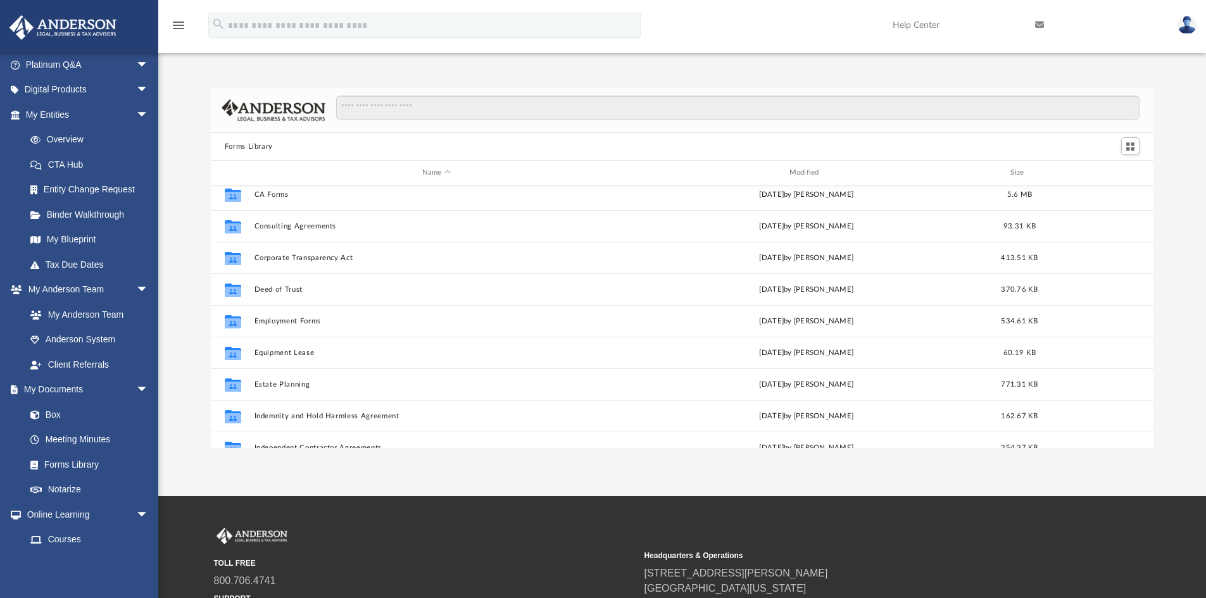
scroll to position [458, 0]
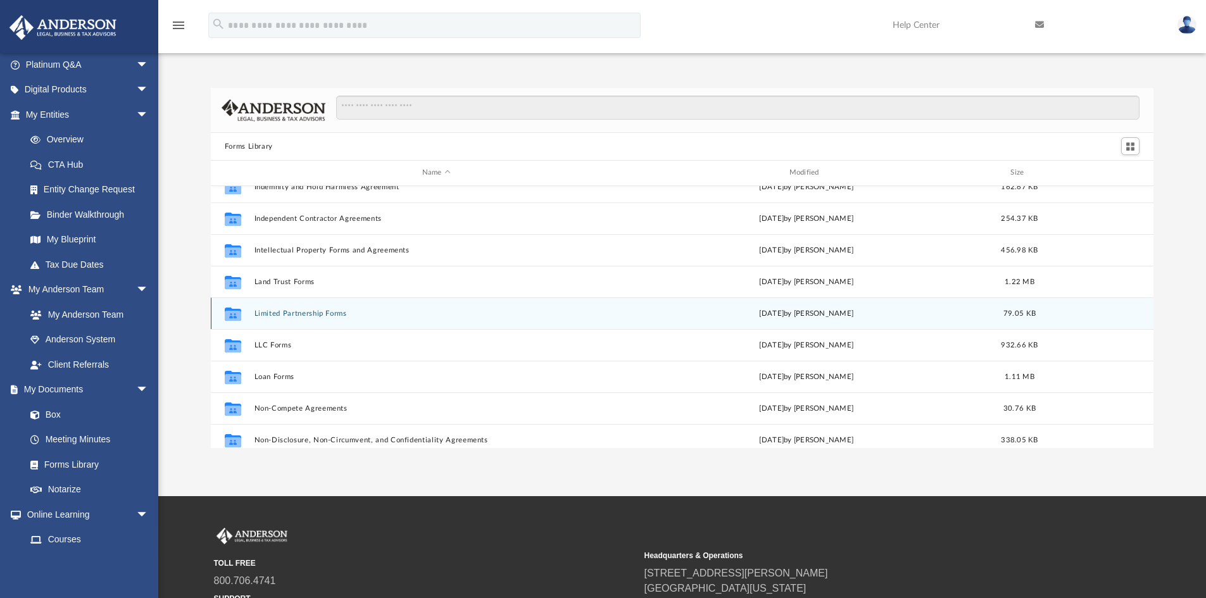
click at [346, 313] on button "Limited Partnership Forms" at bounding box center [436, 313] width 365 height 8
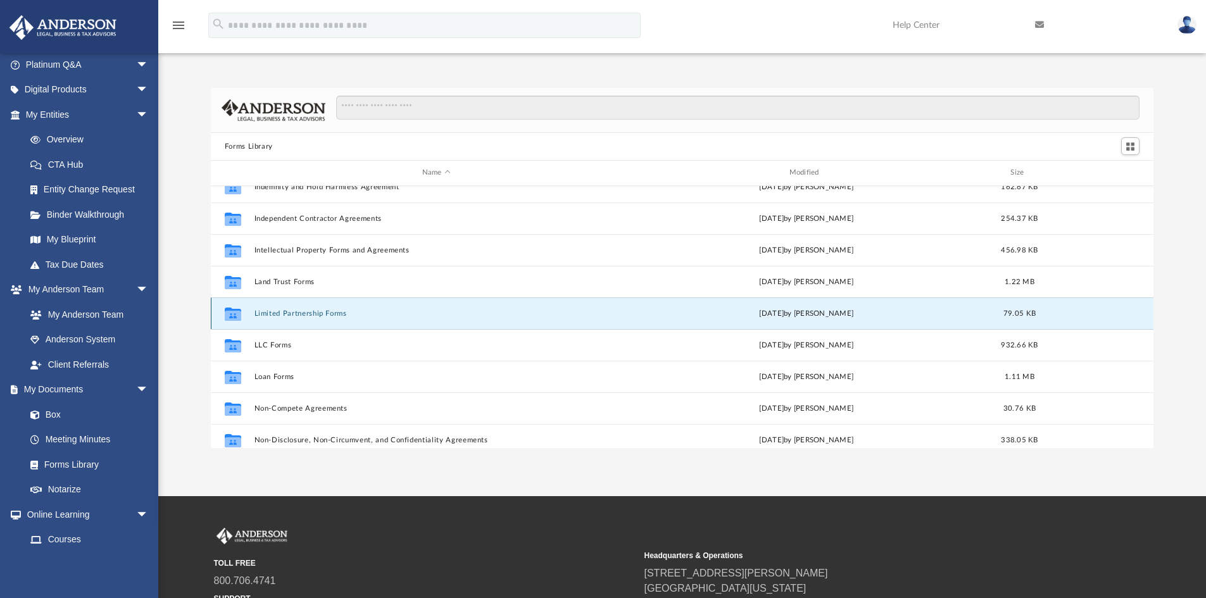
click at [346, 313] on button "Limited Partnership Forms" at bounding box center [436, 313] width 365 height 8
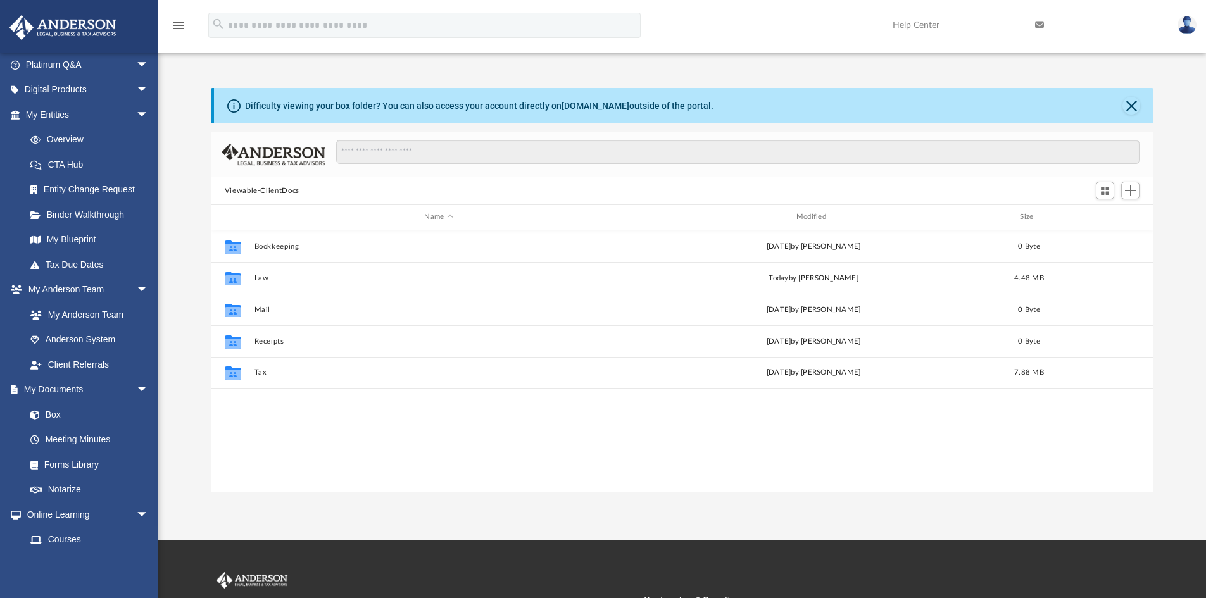
scroll to position [278, 933]
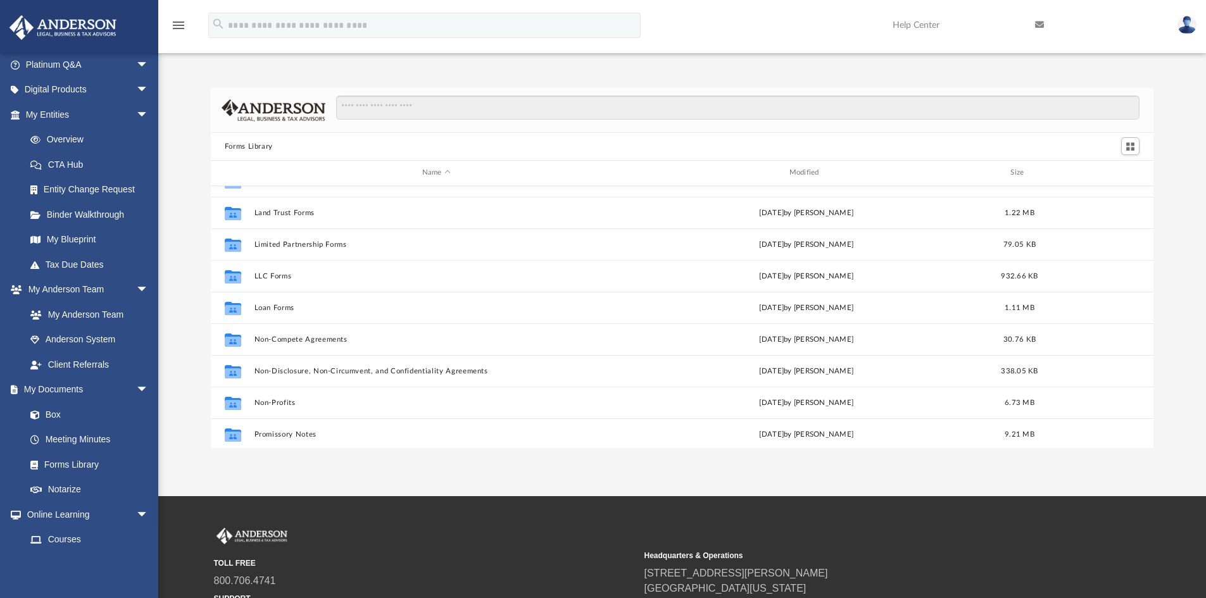
scroll to position [528, 0]
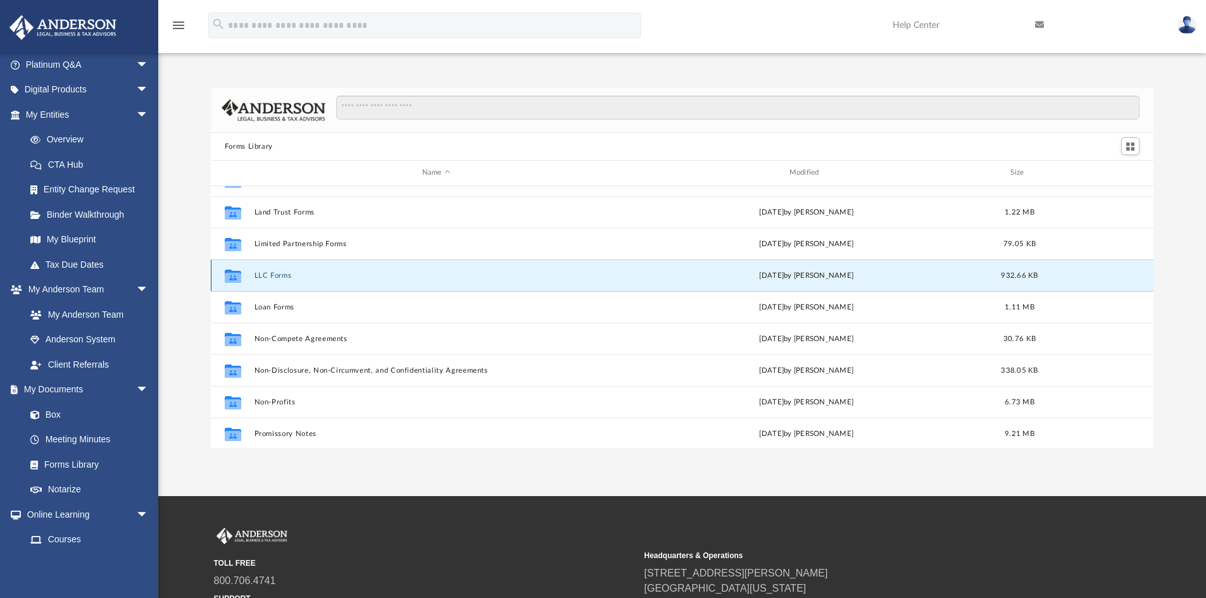
click at [285, 274] on button "LLC Forms" at bounding box center [436, 276] width 365 height 8
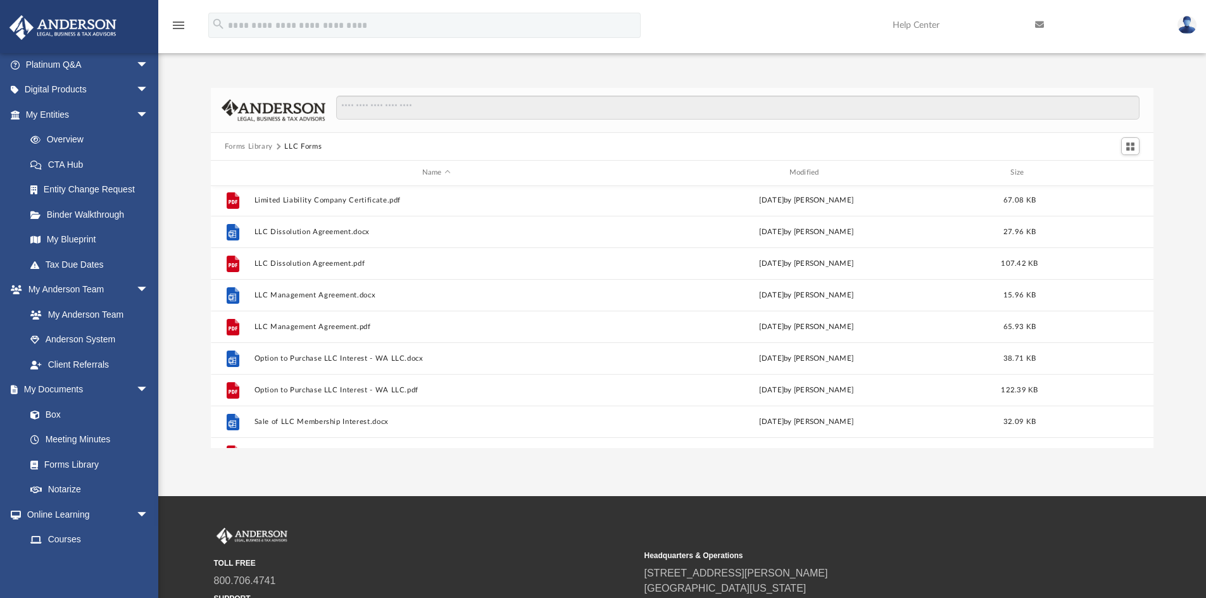
scroll to position [161, 0]
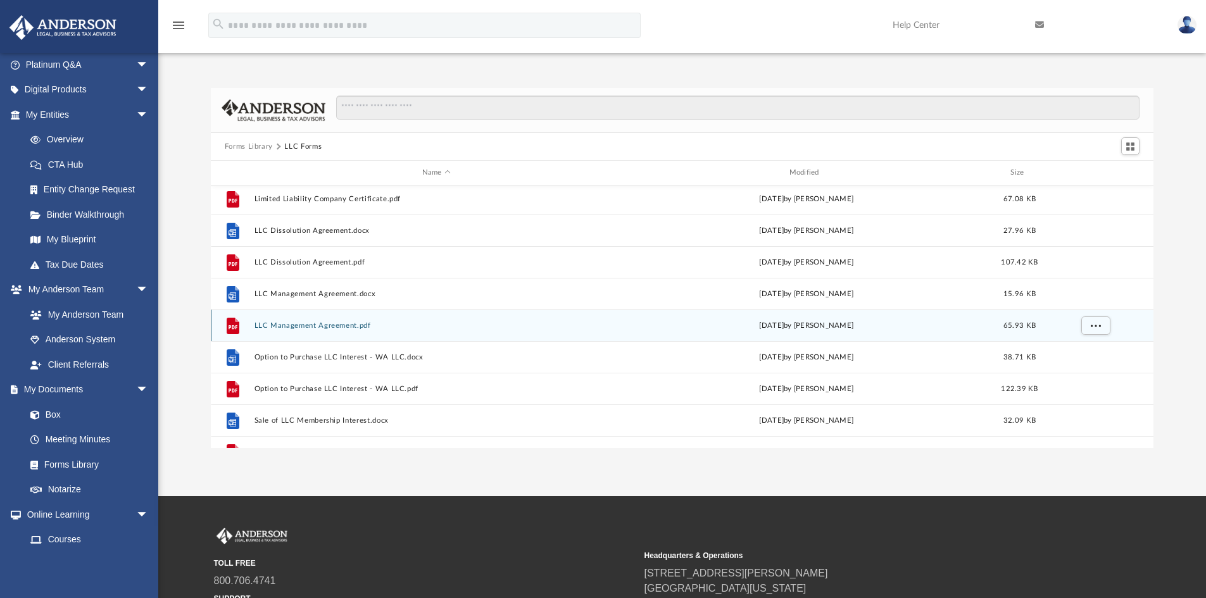
click at [316, 323] on button "LLC Management Agreement.pdf" at bounding box center [436, 326] width 365 height 8
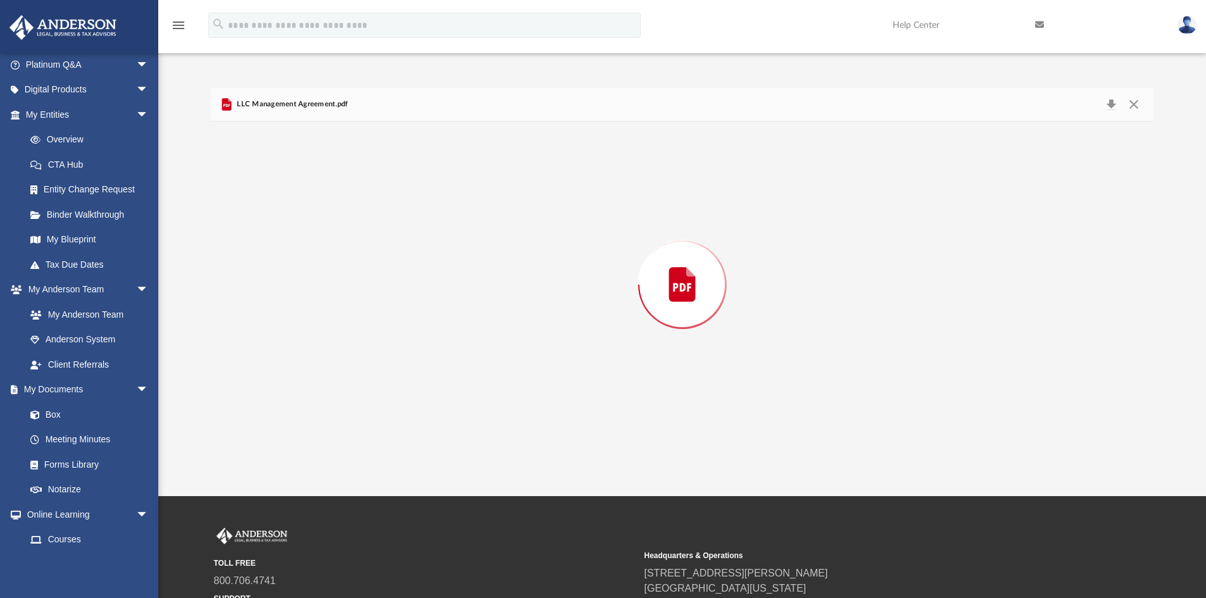
click at [316, 323] on div "Preview" at bounding box center [682, 285] width 943 height 327
click at [1084, 102] on button "Print" at bounding box center [1087, 105] width 25 height 20
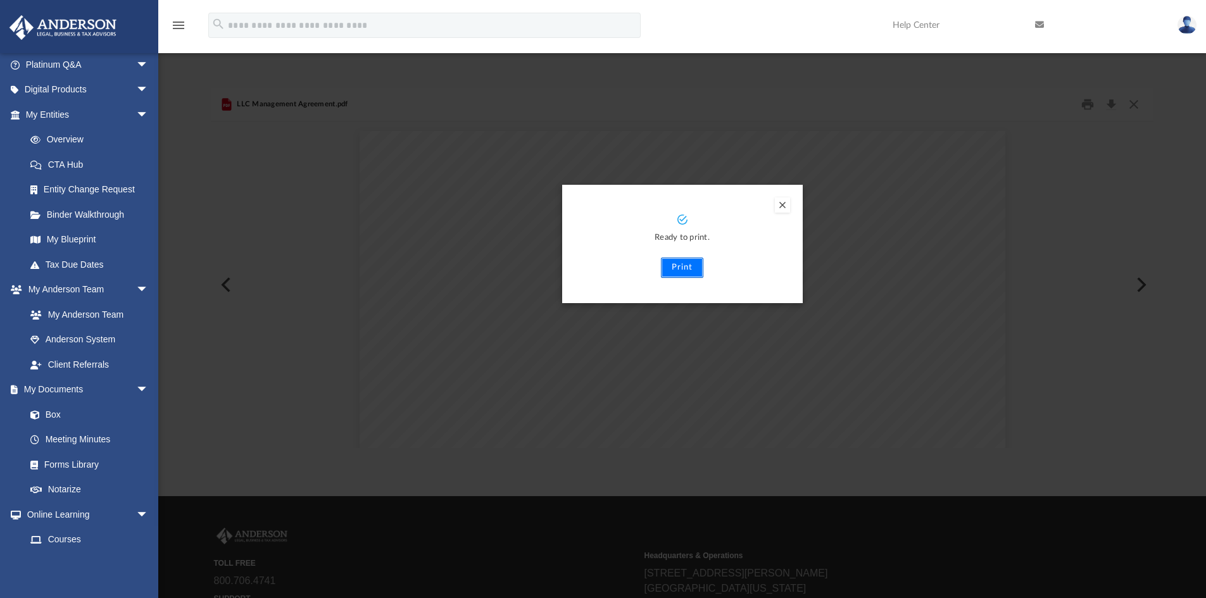
click at [680, 265] on button "Print" at bounding box center [682, 268] width 42 height 20
